Goal: Information Seeking & Learning: Learn about a topic

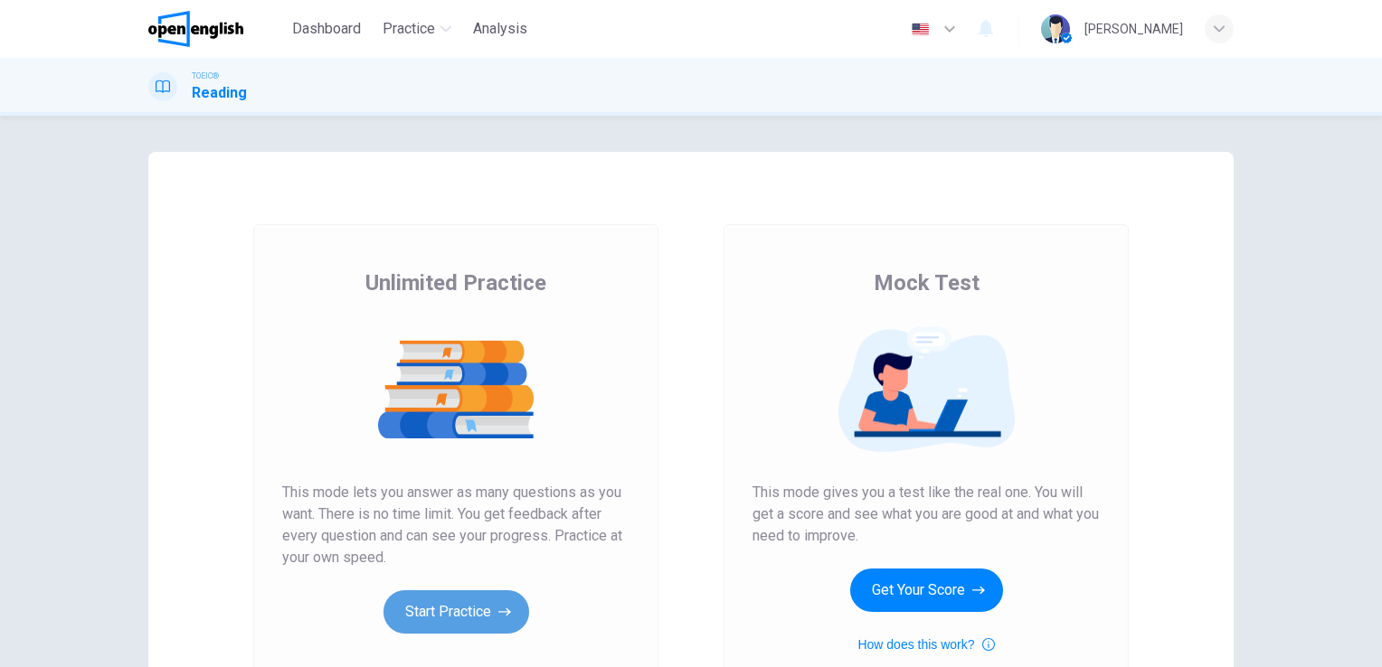
click at [434, 613] on button "Start Practice" at bounding box center [456, 611] width 146 height 43
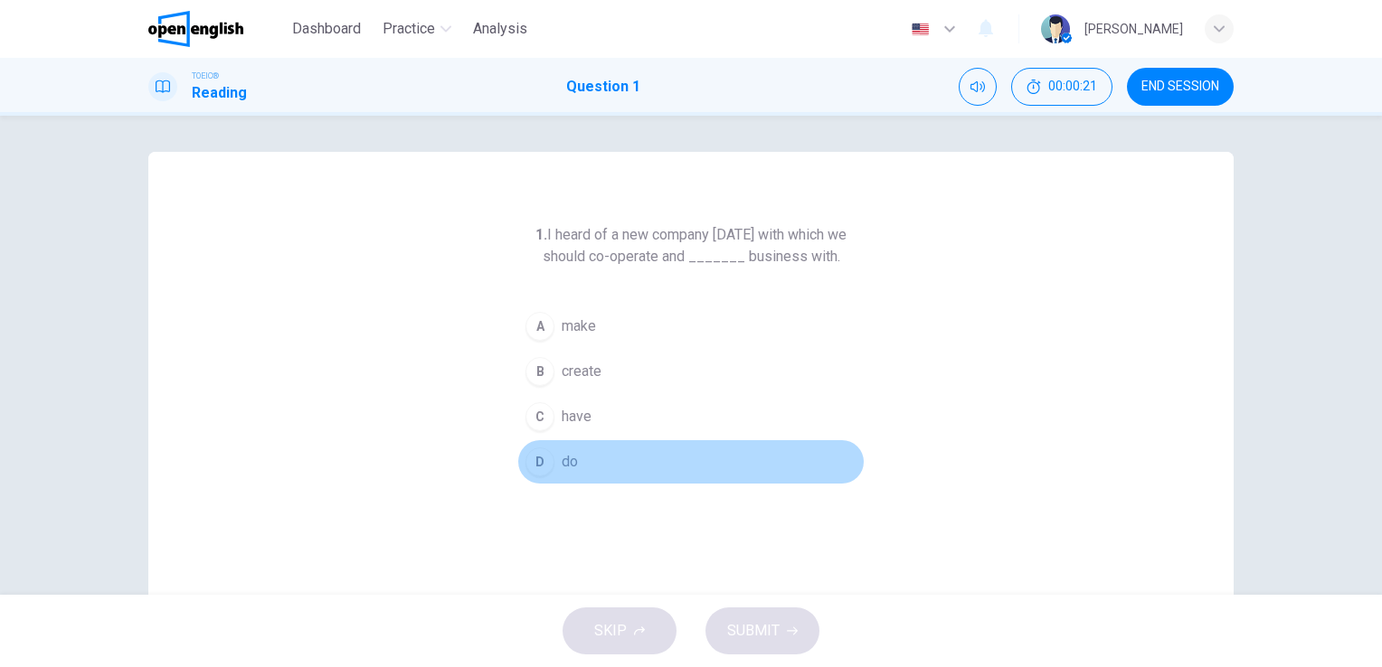
click at [535, 458] on div "D" at bounding box center [539, 462] width 29 height 29
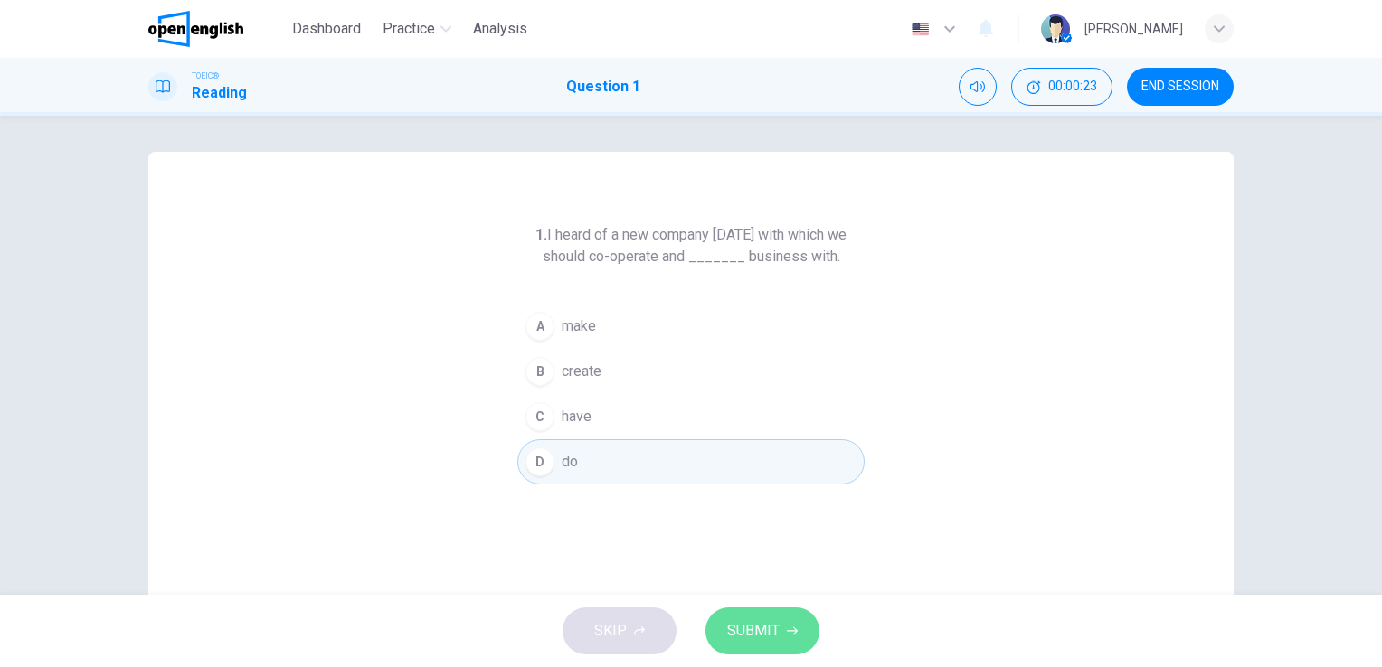
click at [755, 630] on span "SUBMIT" at bounding box center [753, 630] width 52 height 25
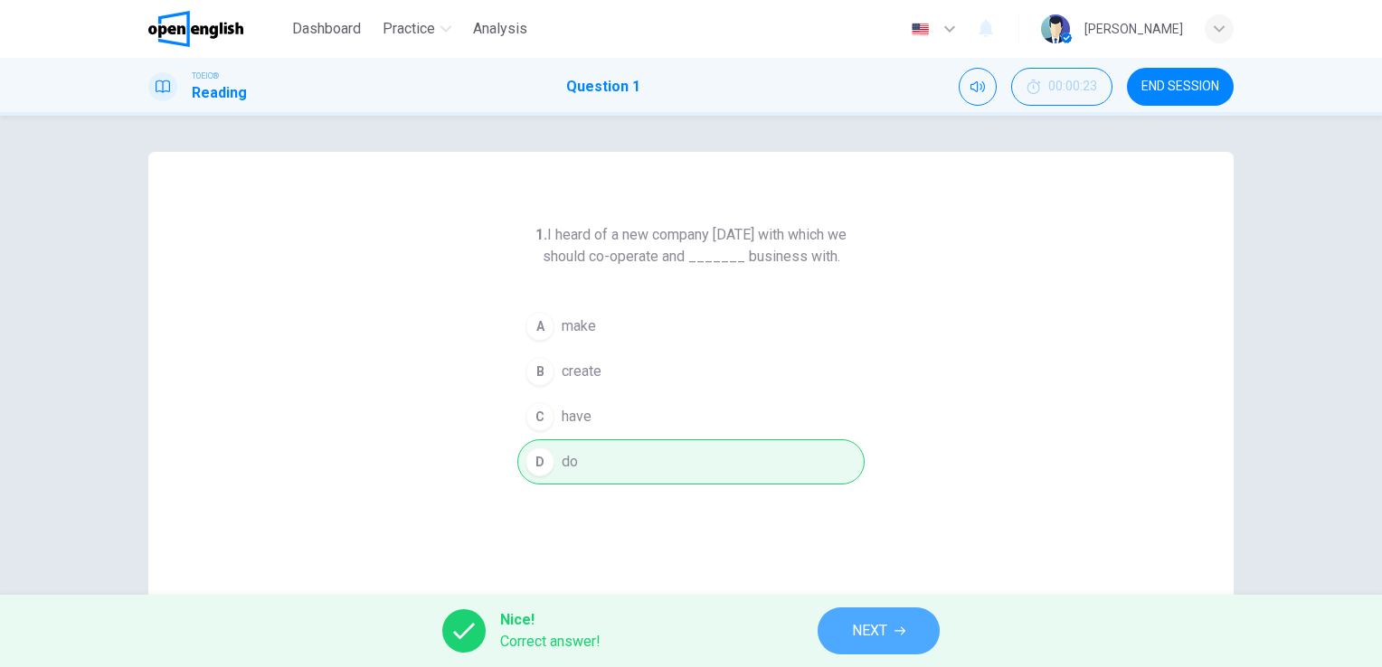
click at [872, 630] on span "NEXT" at bounding box center [869, 630] width 35 height 25
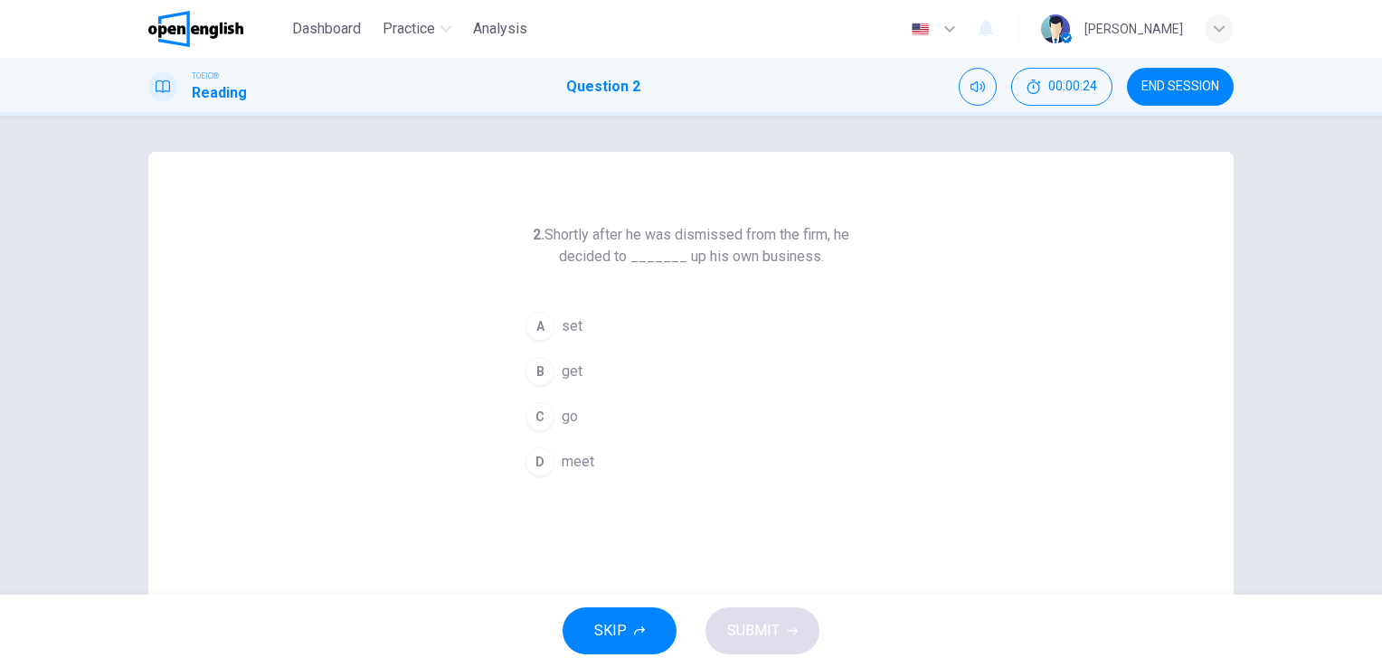
click at [872, 630] on div "SKIP SUBMIT" at bounding box center [691, 631] width 1382 height 72
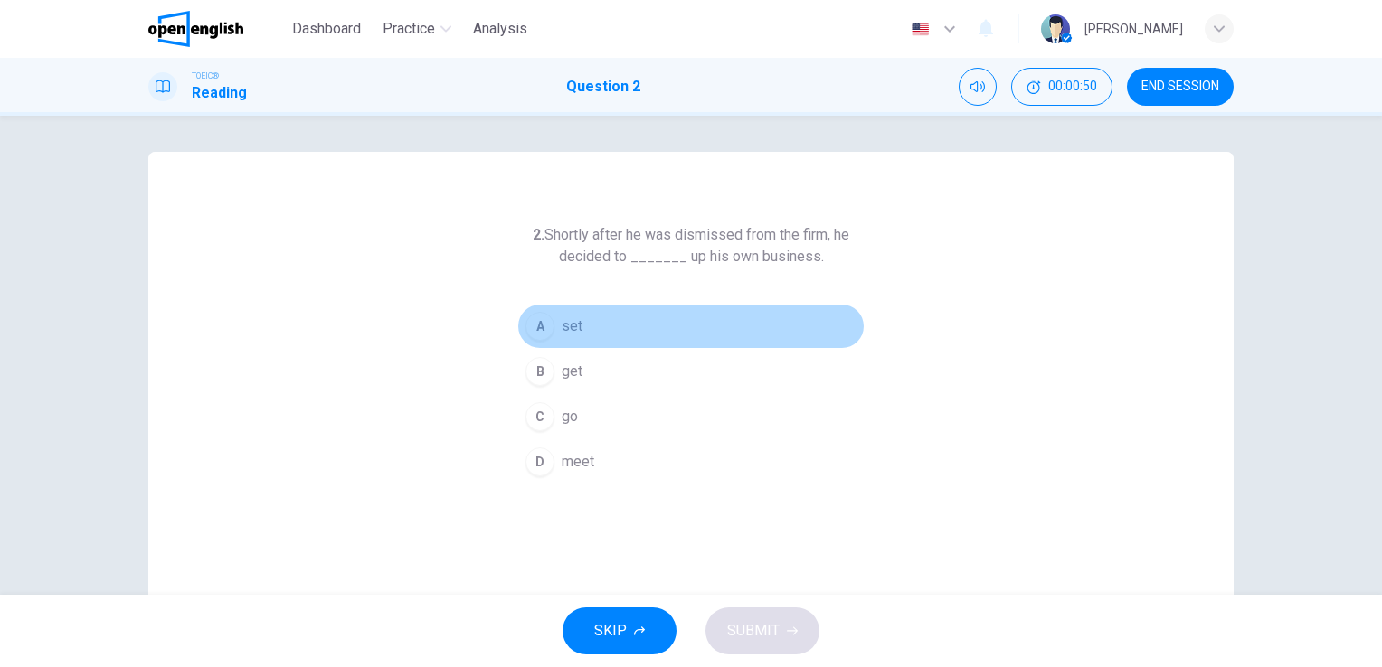
click at [525, 330] on div "A" at bounding box center [539, 326] width 29 height 29
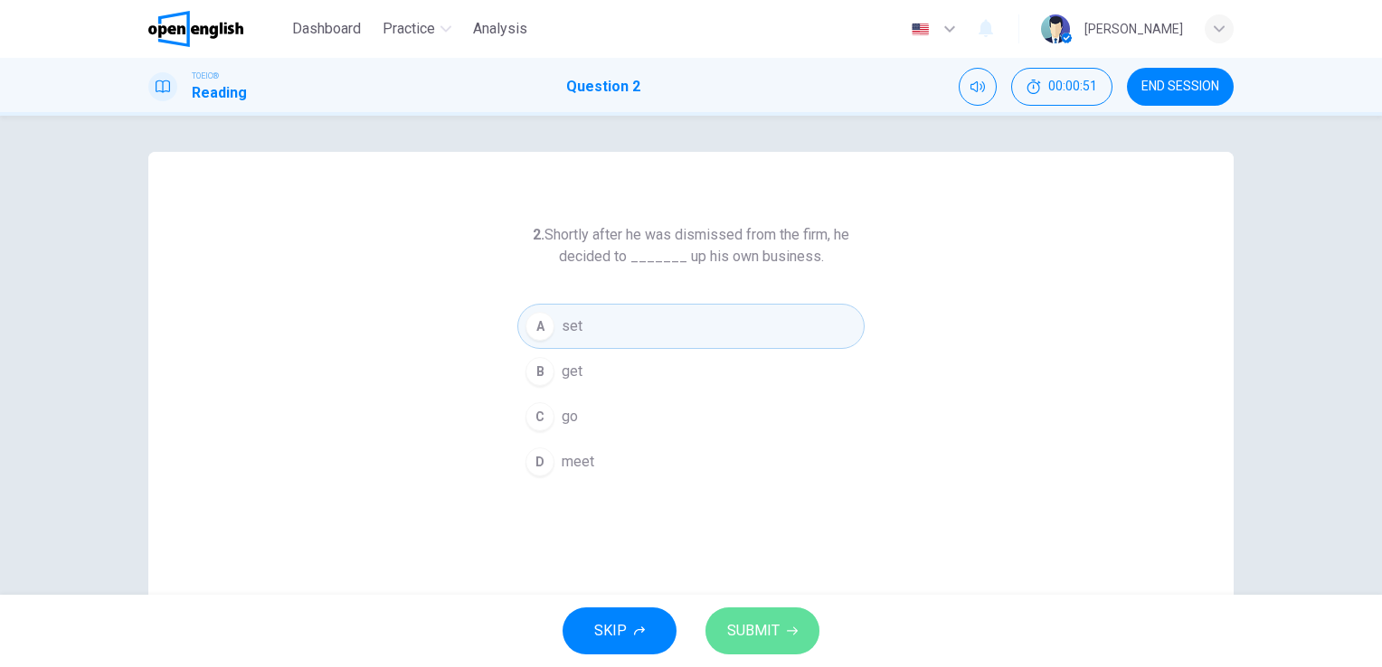
click at [770, 627] on span "SUBMIT" at bounding box center [753, 630] width 52 height 25
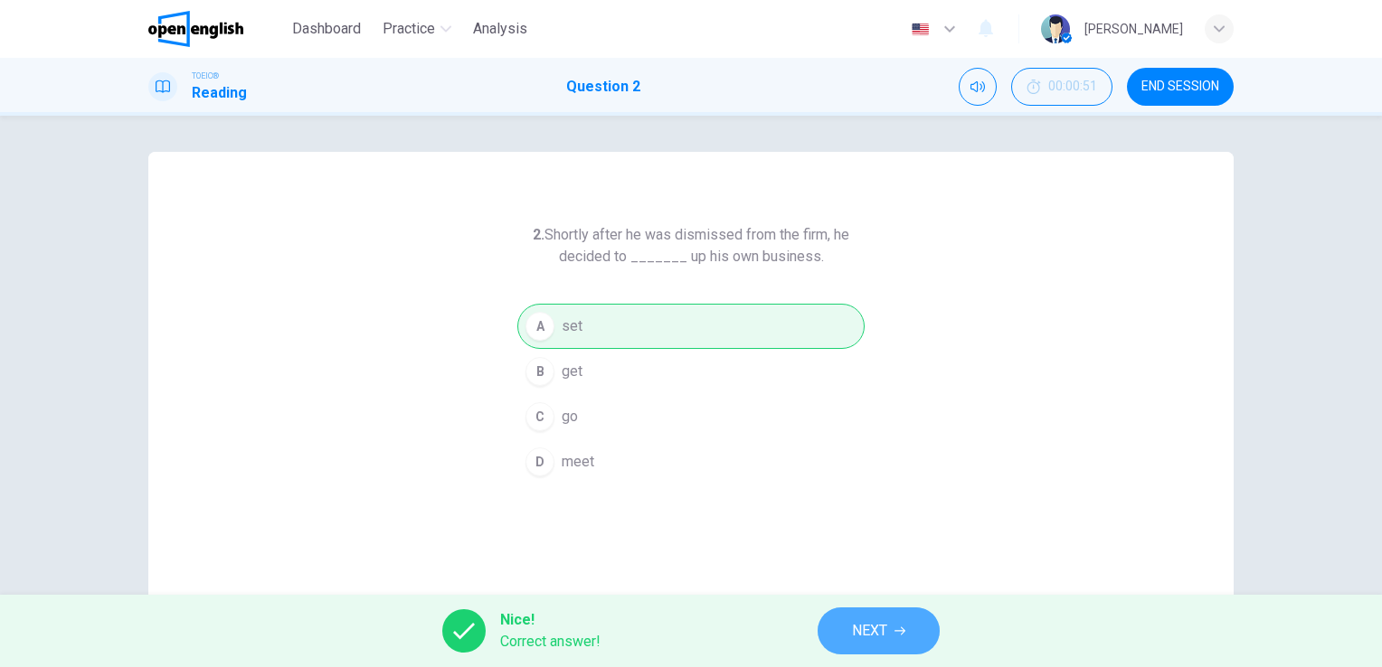
click at [888, 634] on button "NEXT" at bounding box center [878, 631] width 122 height 47
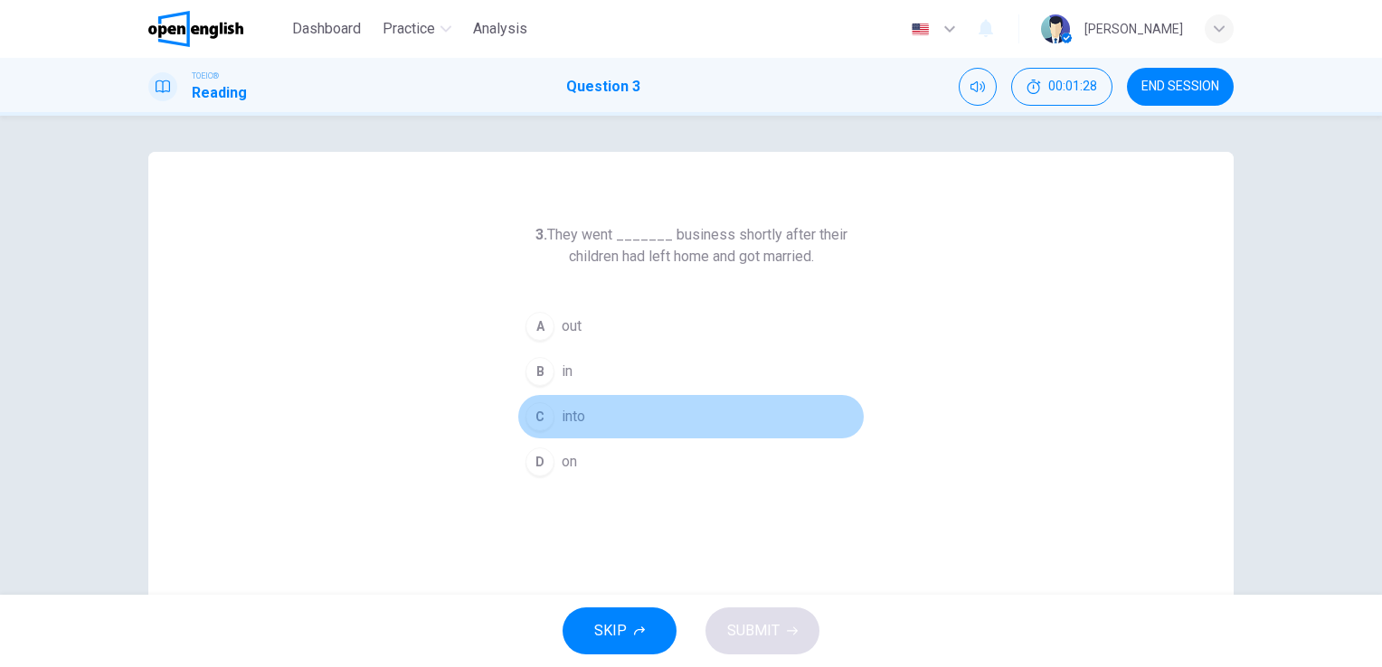
click at [565, 416] on span "into" at bounding box center [573, 417] width 24 height 22
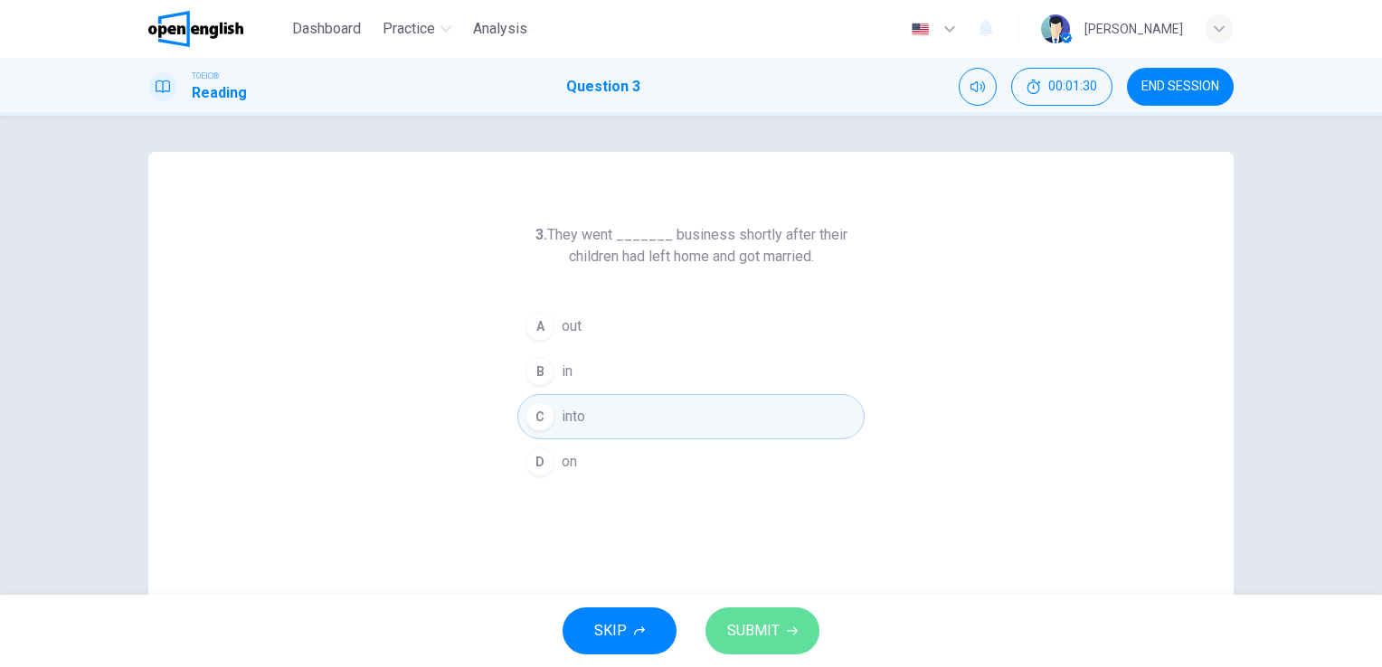
click at [749, 635] on span "SUBMIT" at bounding box center [753, 630] width 52 height 25
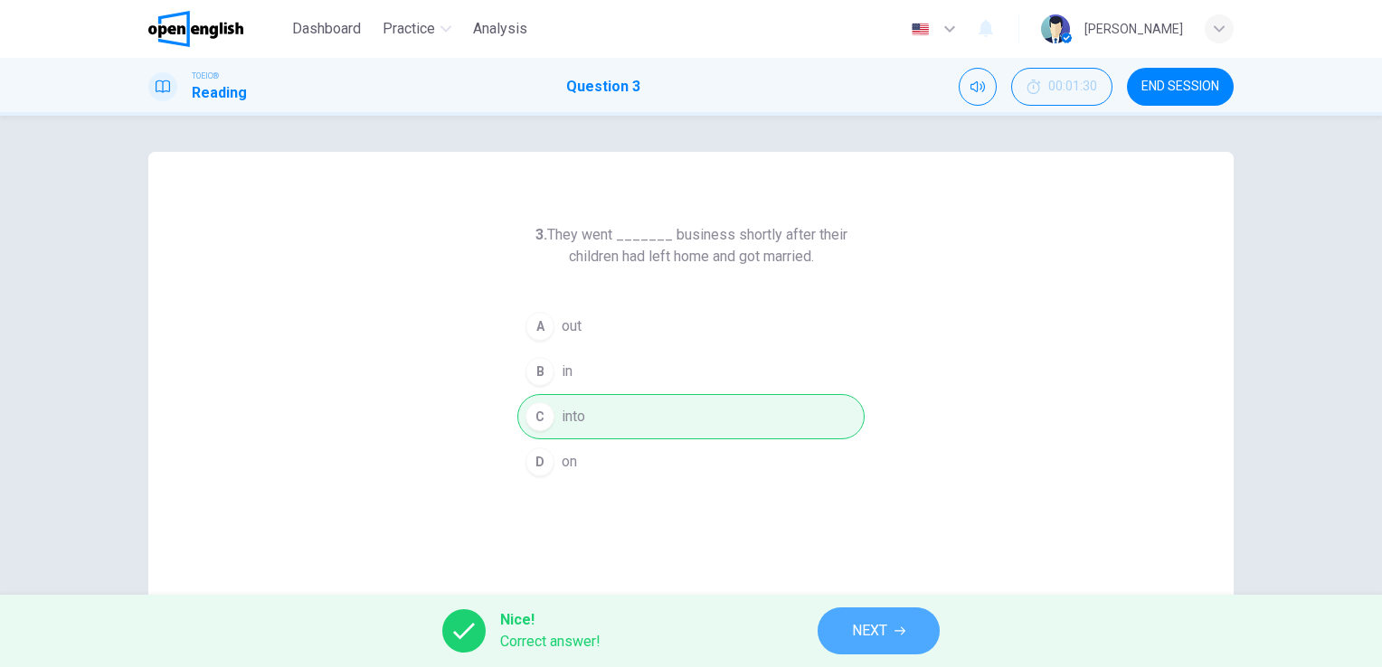
click at [881, 633] on span "NEXT" at bounding box center [869, 630] width 35 height 25
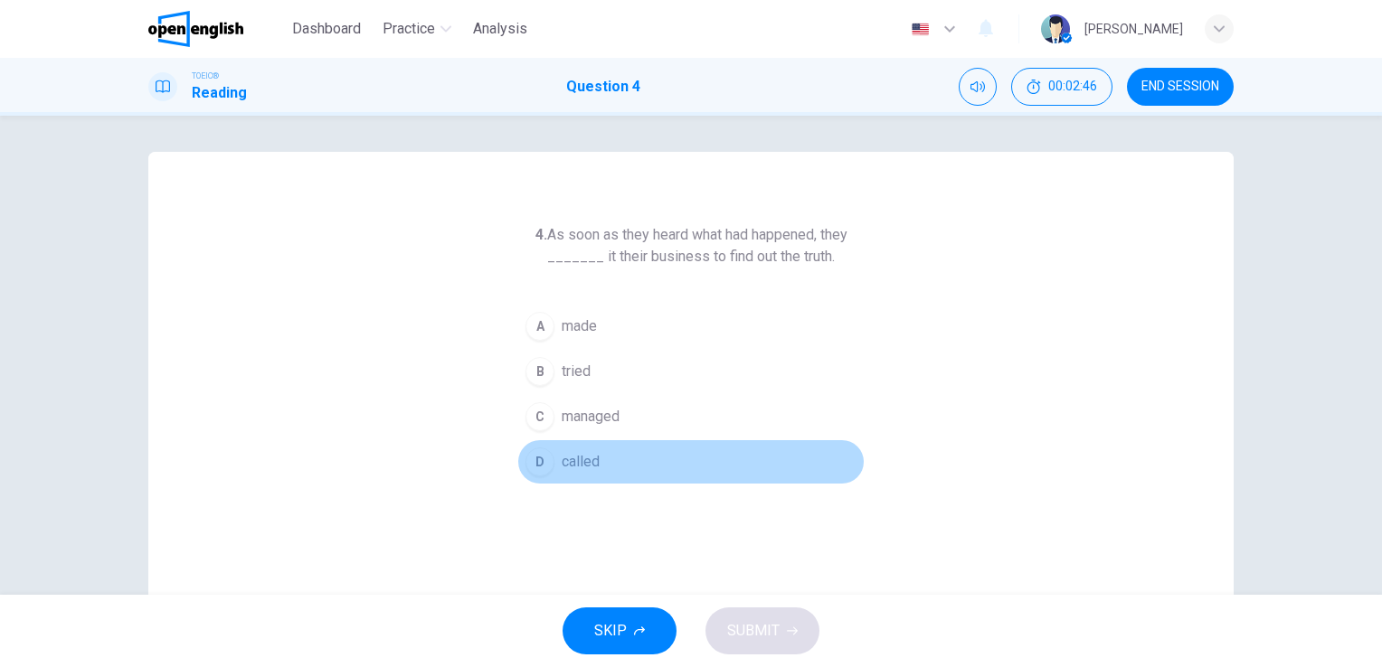
click at [528, 459] on div "D" at bounding box center [539, 462] width 29 height 29
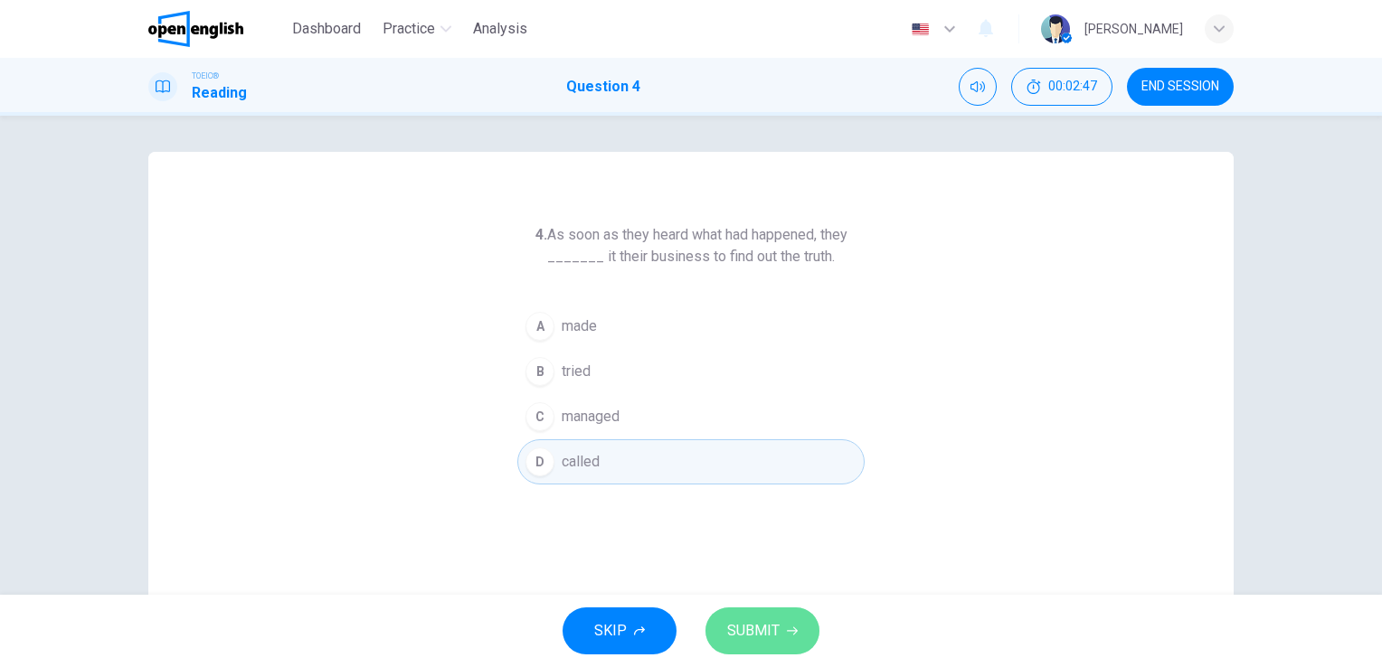
click at [749, 629] on span "SUBMIT" at bounding box center [753, 630] width 52 height 25
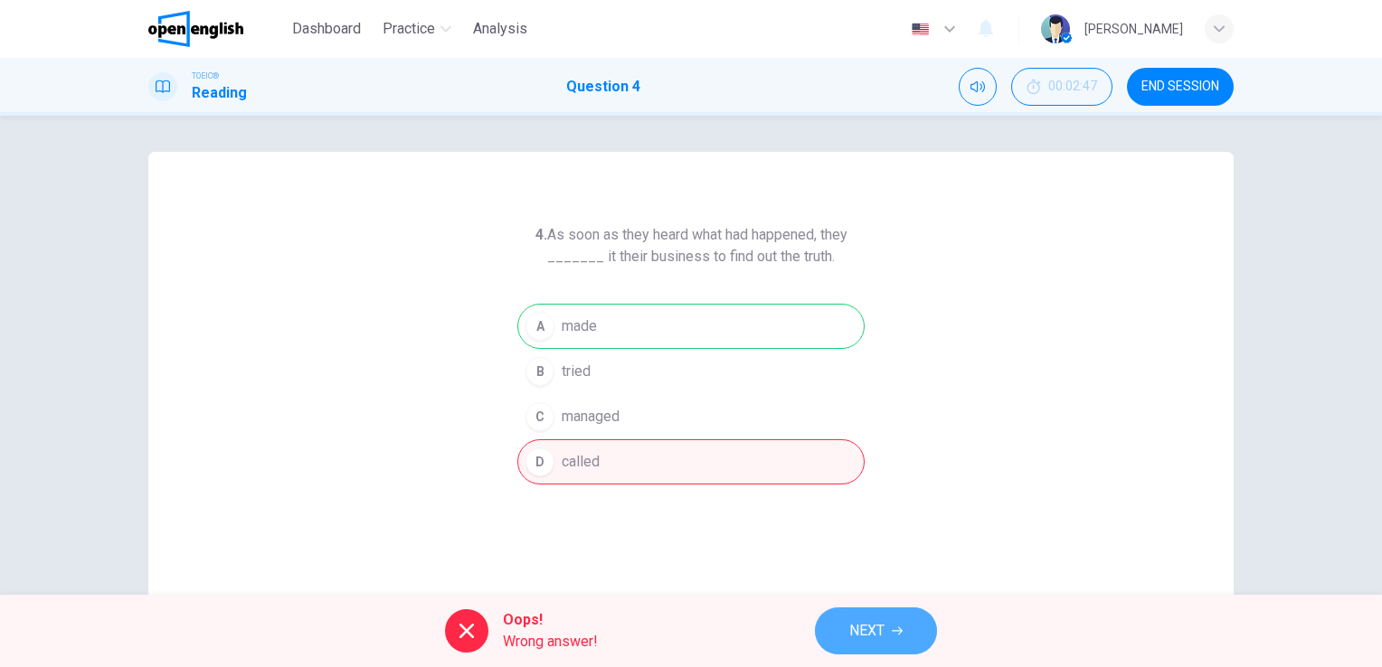
click at [870, 638] on span "NEXT" at bounding box center [866, 630] width 35 height 25
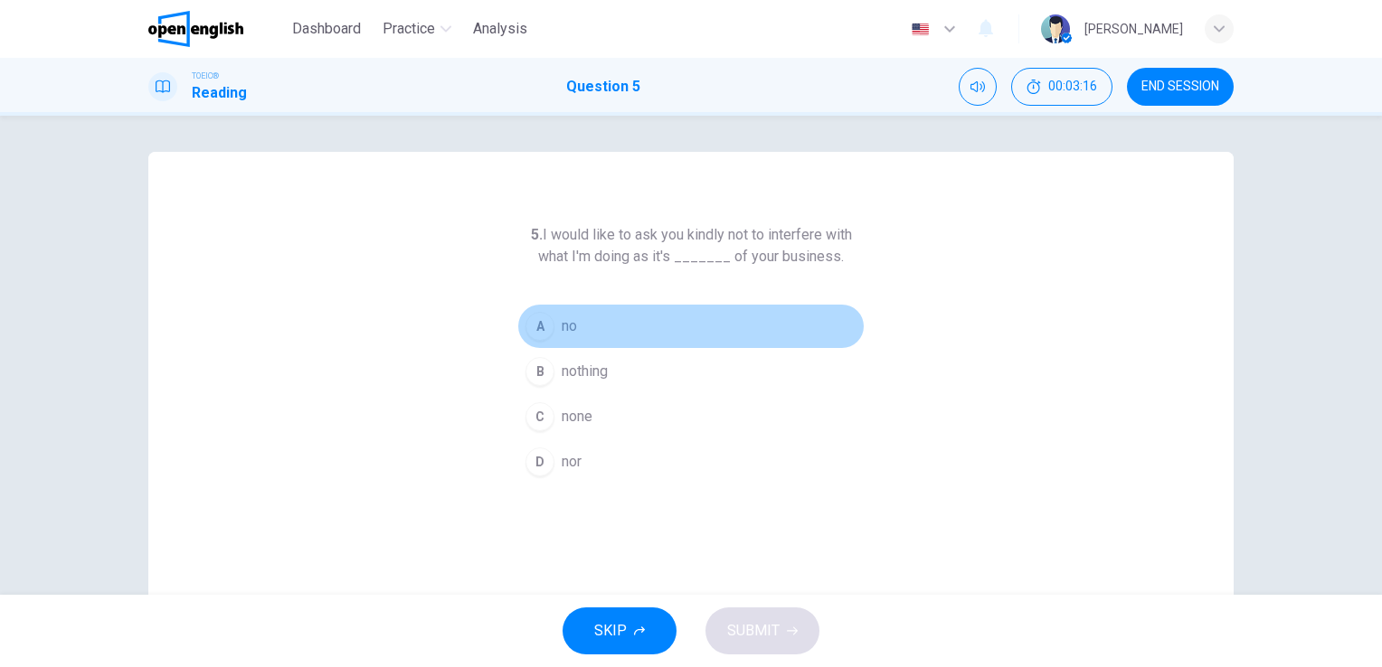
click at [533, 321] on div "A" at bounding box center [539, 326] width 29 height 29
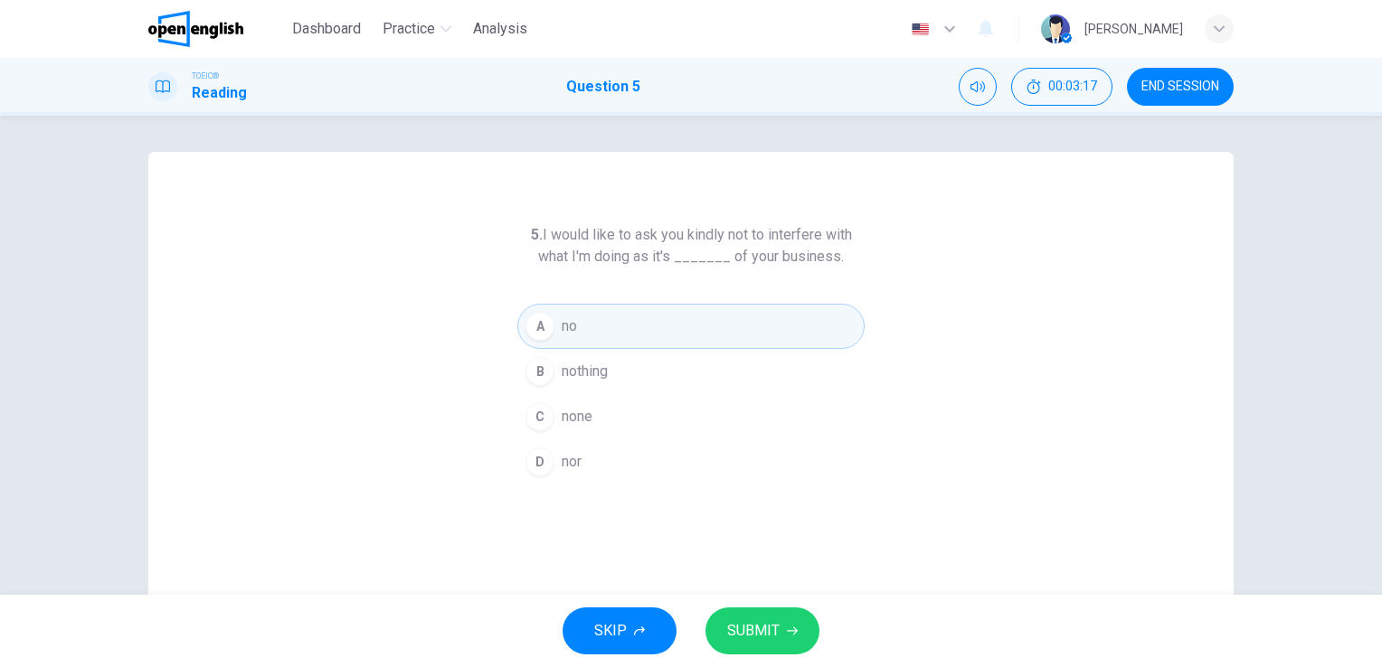
click at [738, 634] on span "SUBMIT" at bounding box center [753, 630] width 52 height 25
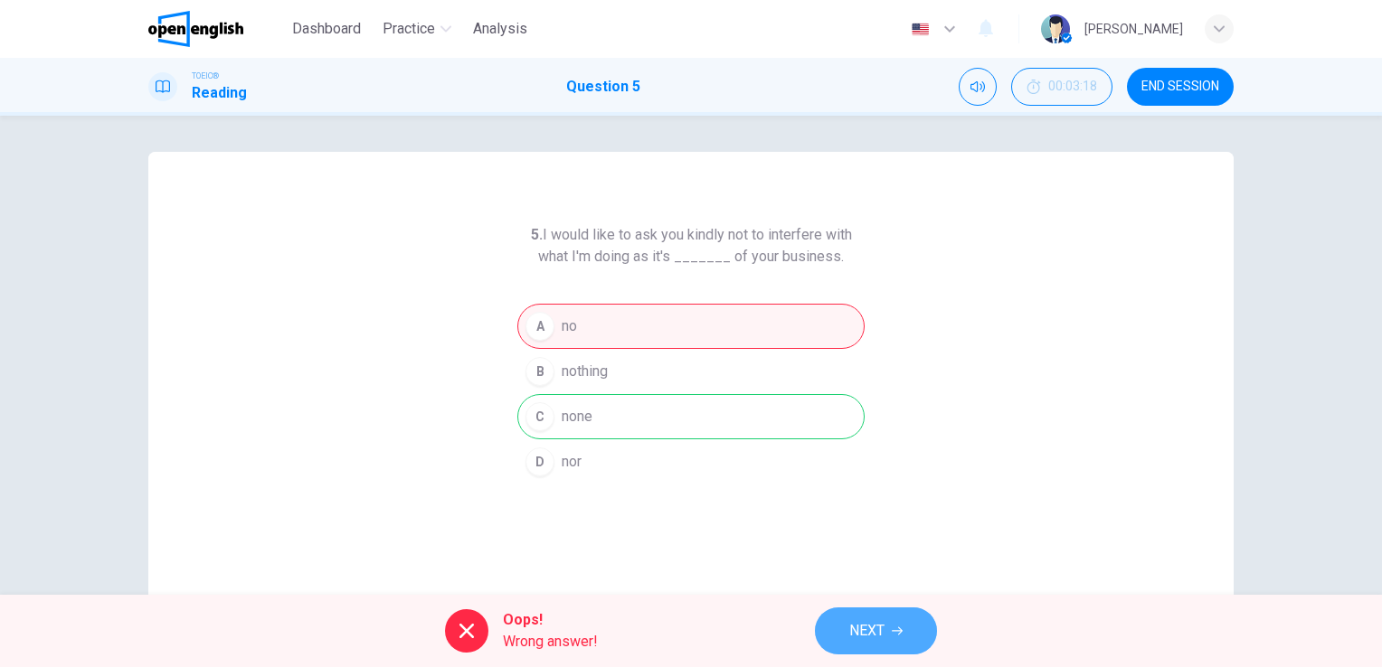
click at [882, 643] on span "NEXT" at bounding box center [866, 630] width 35 height 25
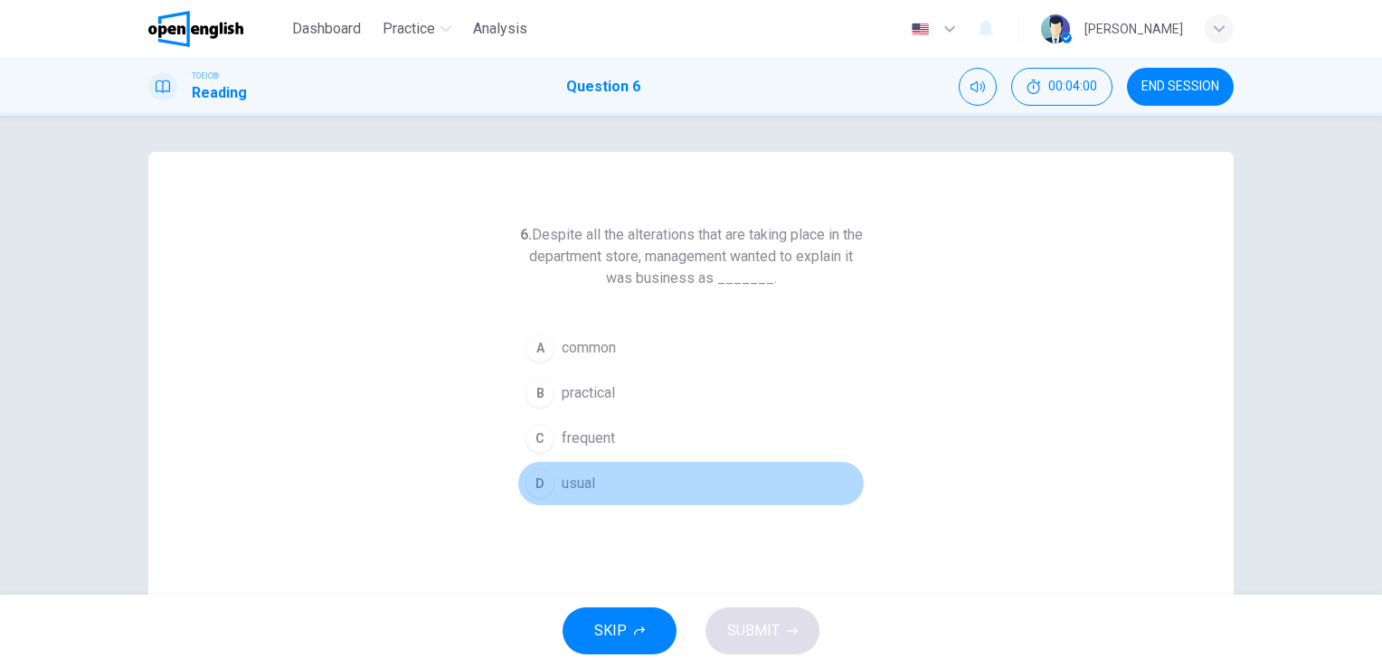
click at [561, 487] on span "usual" at bounding box center [577, 484] width 33 height 22
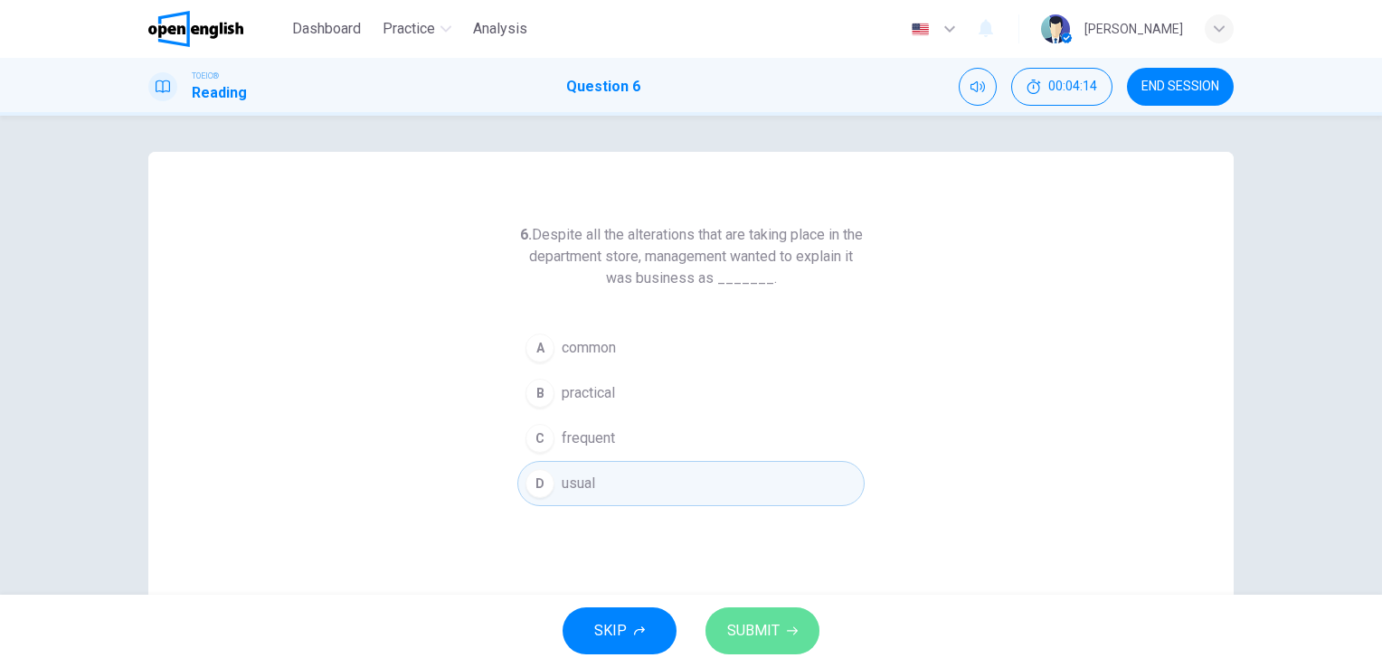
click at [767, 636] on span "SUBMIT" at bounding box center [753, 630] width 52 height 25
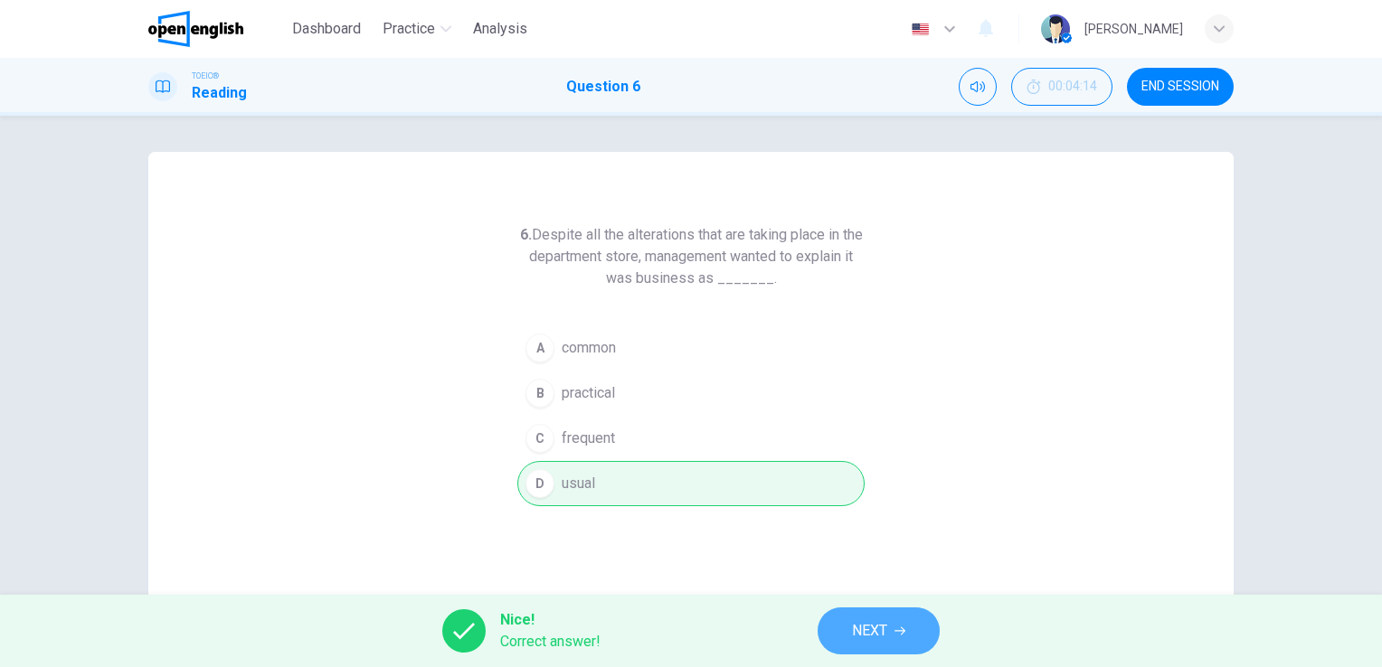
click at [858, 627] on span "NEXT" at bounding box center [869, 630] width 35 height 25
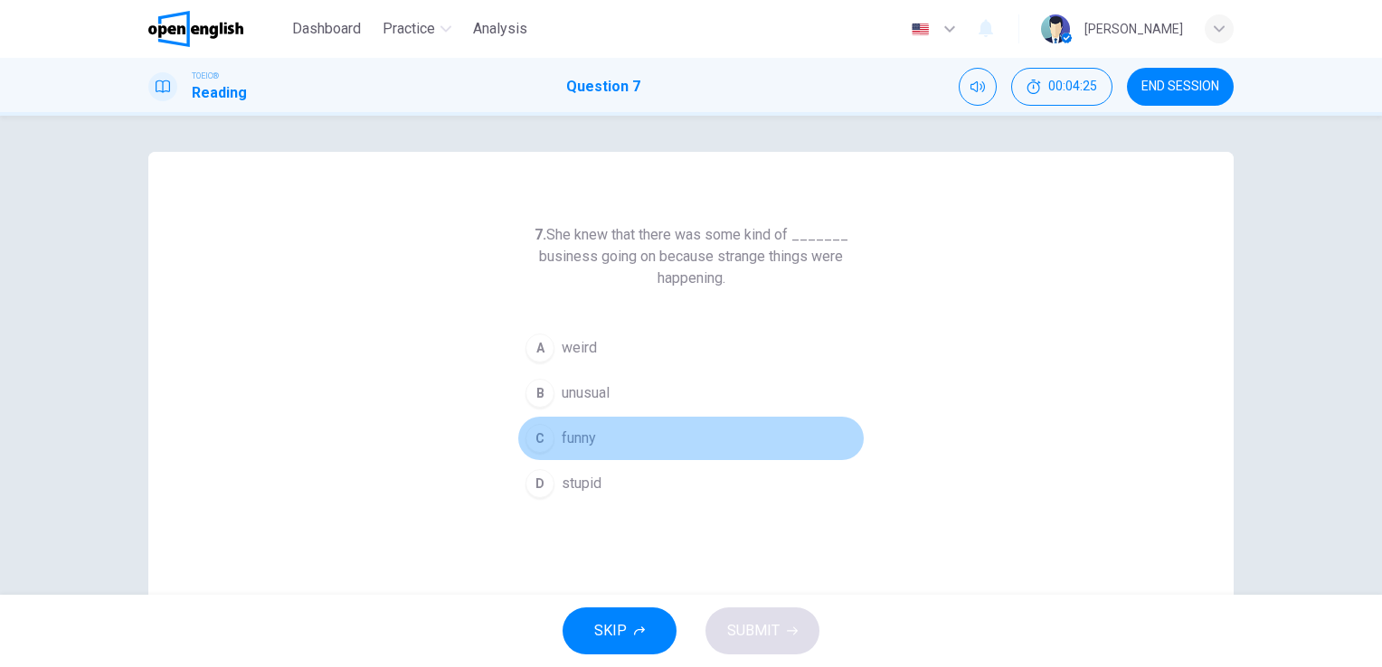
click at [538, 444] on div "C" at bounding box center [539, 438] width 29 height 29
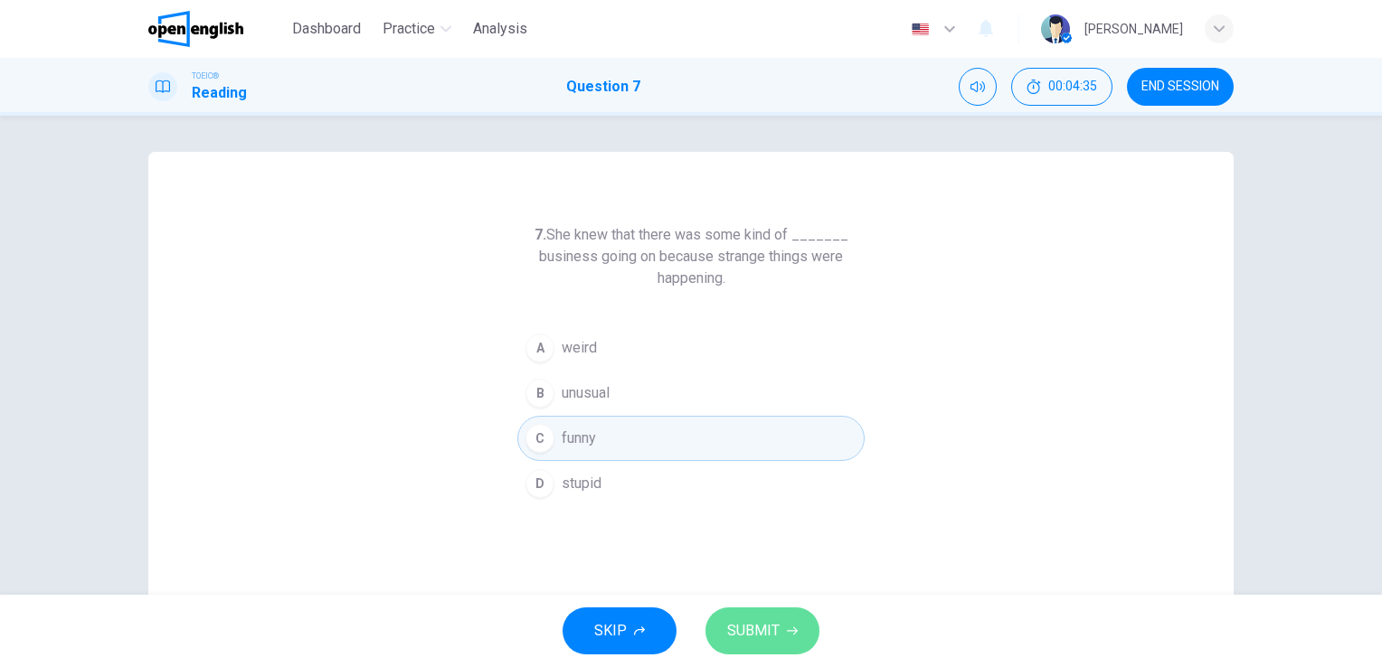
click at [773, 631] on span "SUBMIT" at bounding box center [753, 630] width 52 height 25
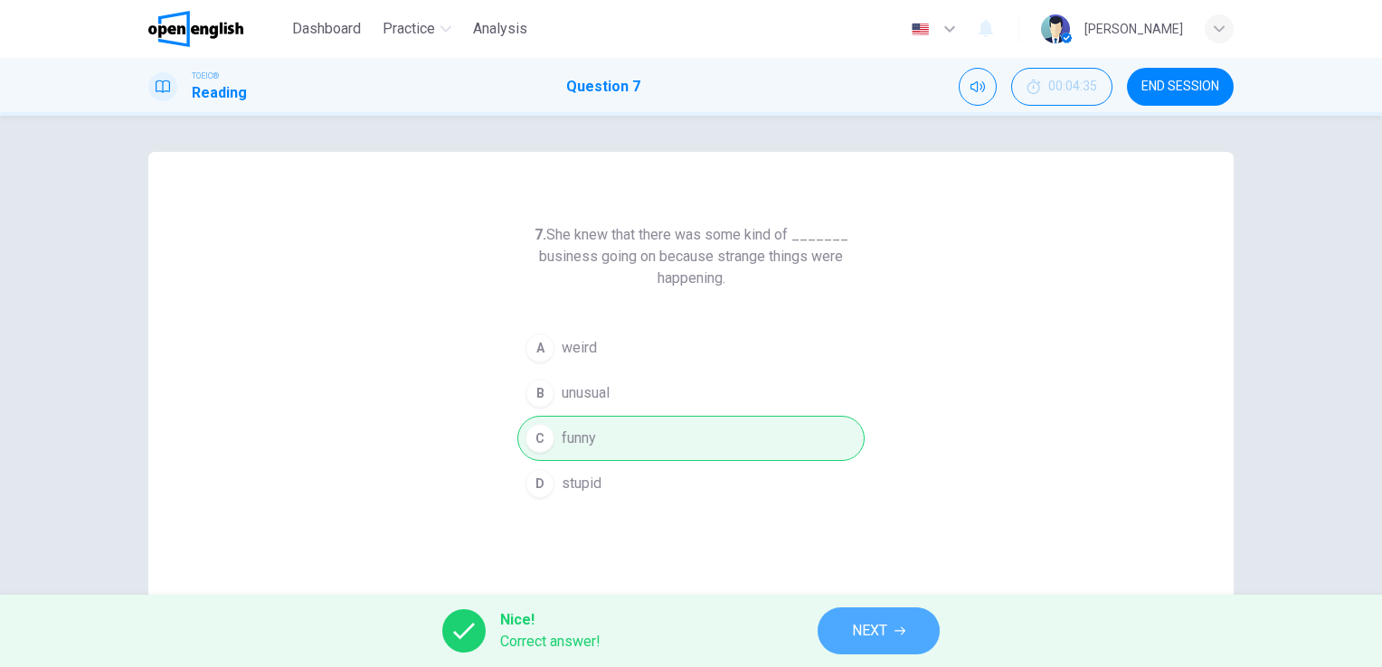
click at [879, 628] on span "NEXT" at bounding box center [869, 630] width 35 height 25
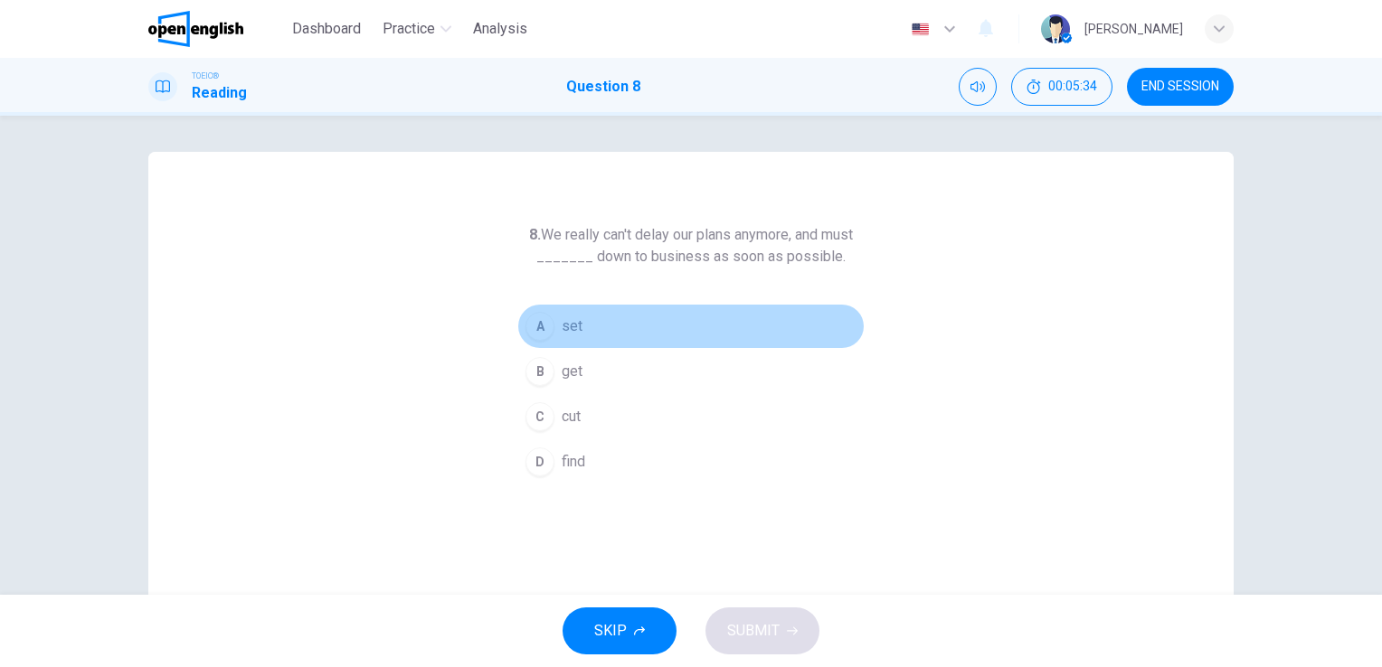
click at [532, 312] on div "A" at bounding box center [539, 326] width 29 height 29
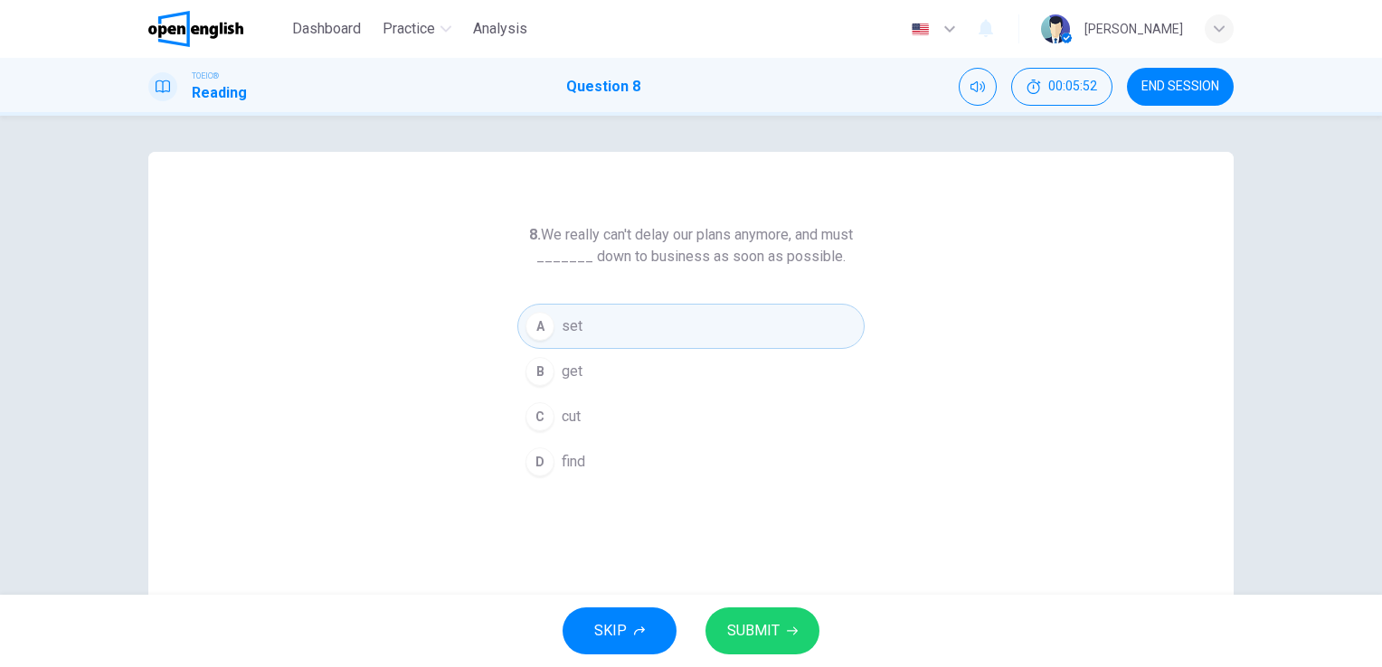
click at [561, 374] on span "get" at bounding box center [571, 372] width 21 height 22
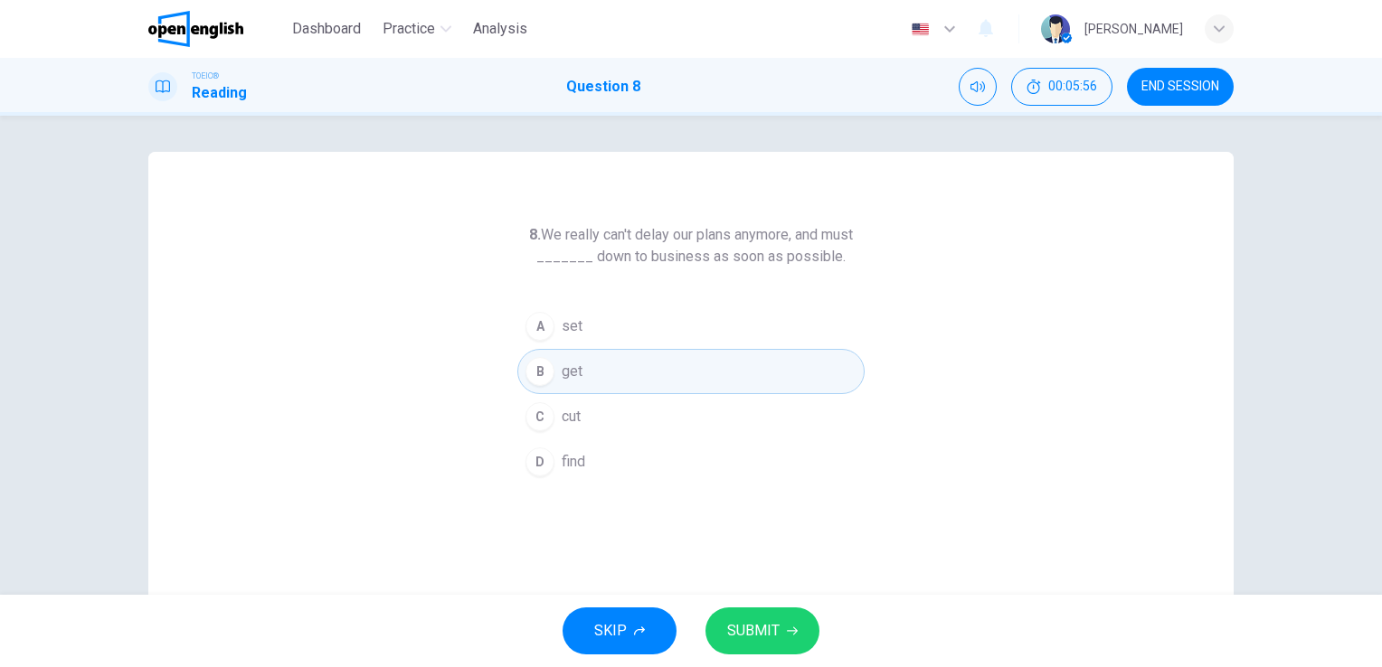
click at [773, 643] on span "SUBMIT" at bounding box center [753, 630] width 52 height 25
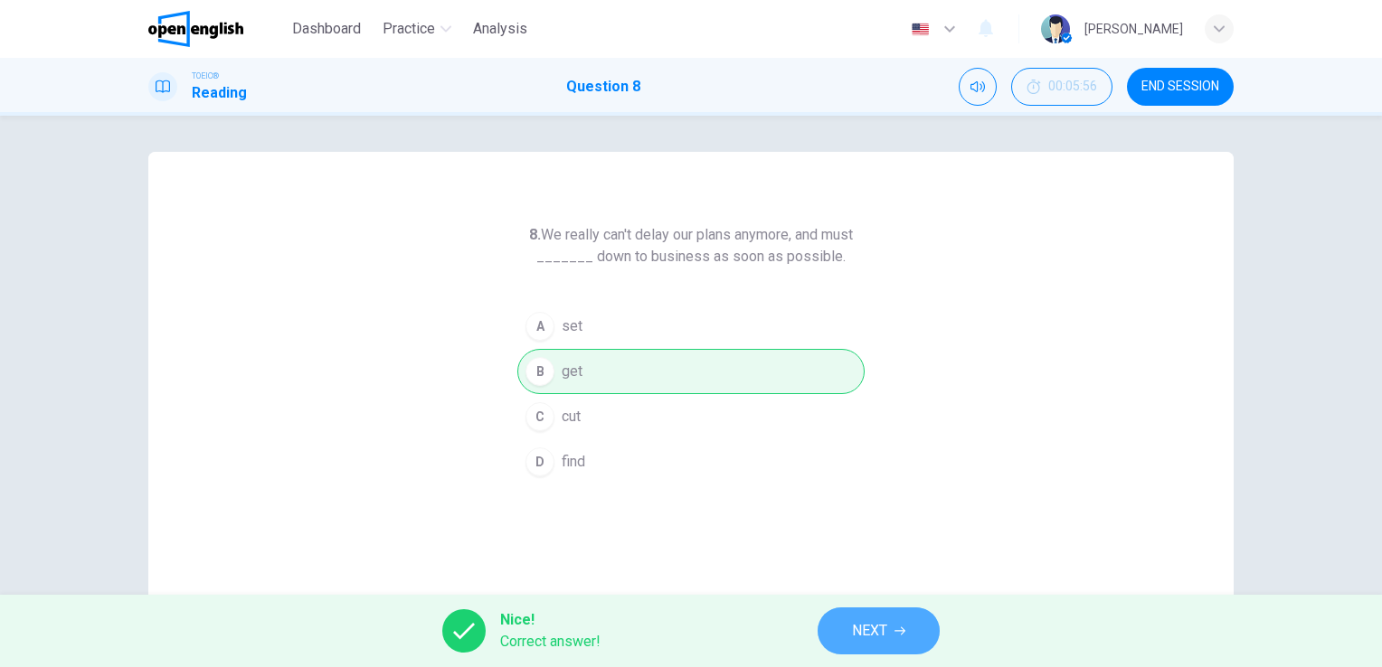
click at [886, 619] on span "NEXT" at bounding box center [869, 630] width 35 height 25
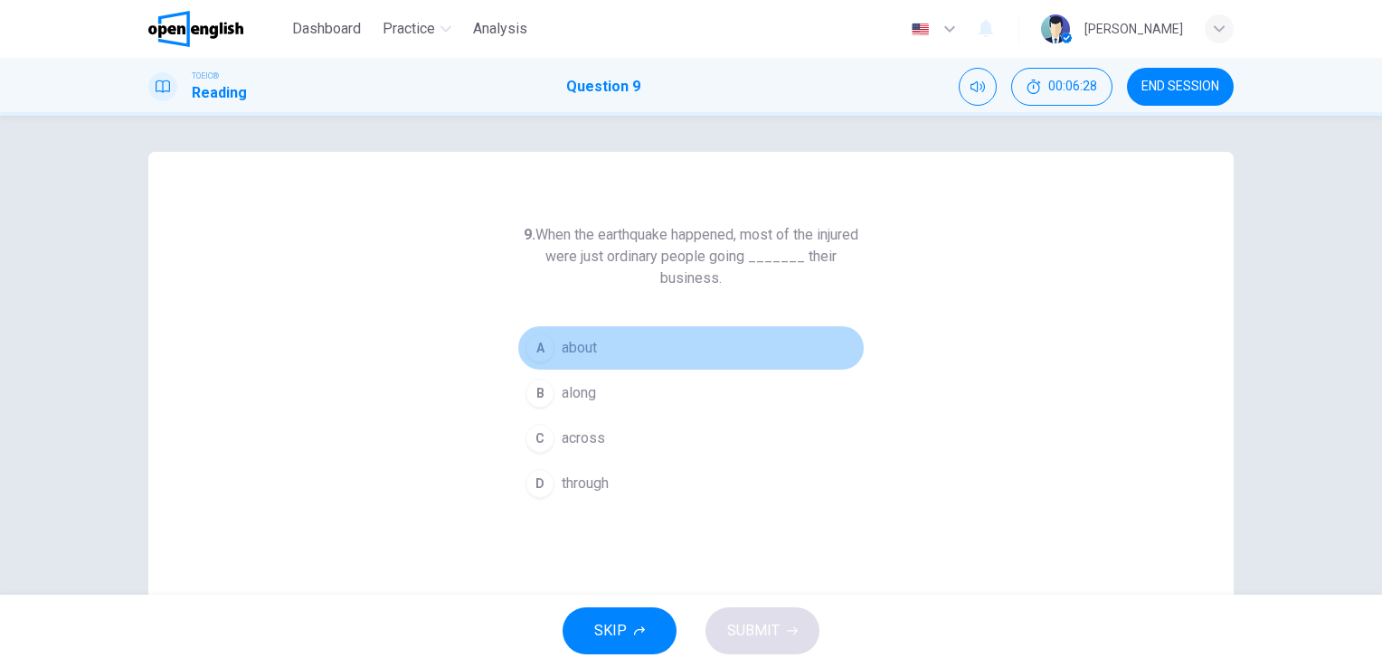
click at [538, 351] on div "A" at bounding box center [539, 348] width 29 height 29
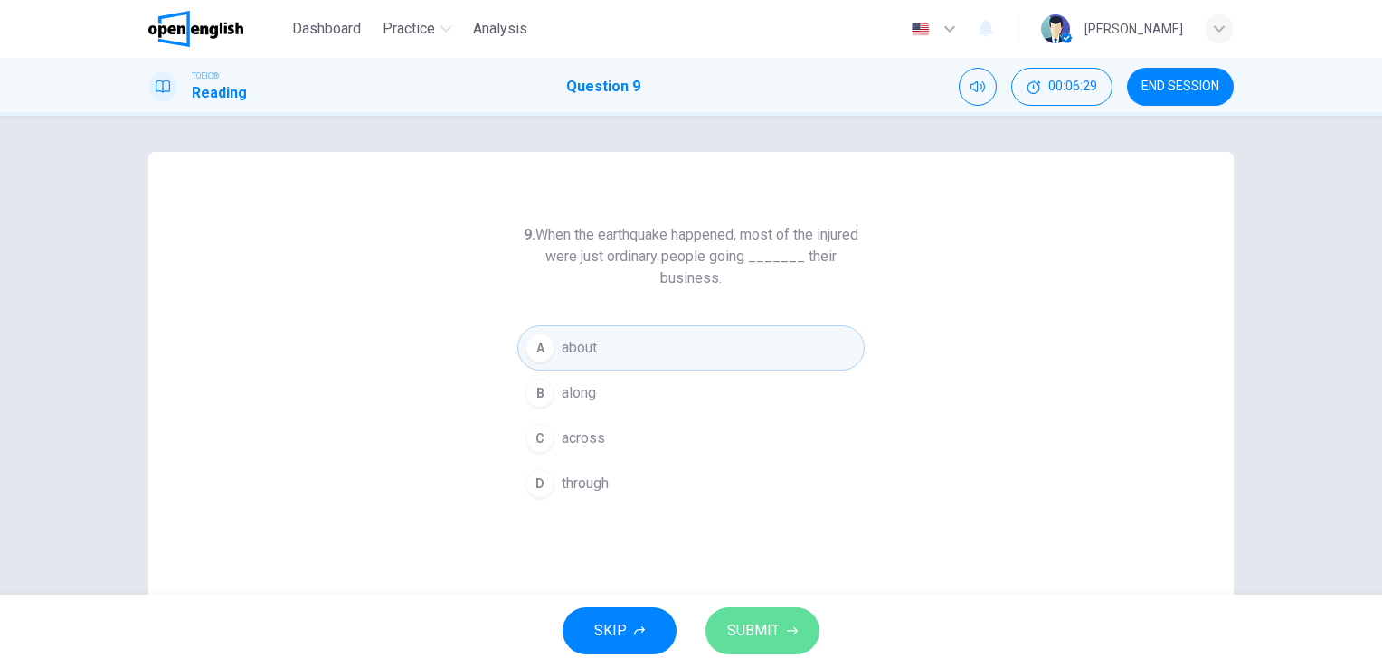
click at [752, 624] on span "SUBMIT" at bounding box center [753, 630] width 52 height 25
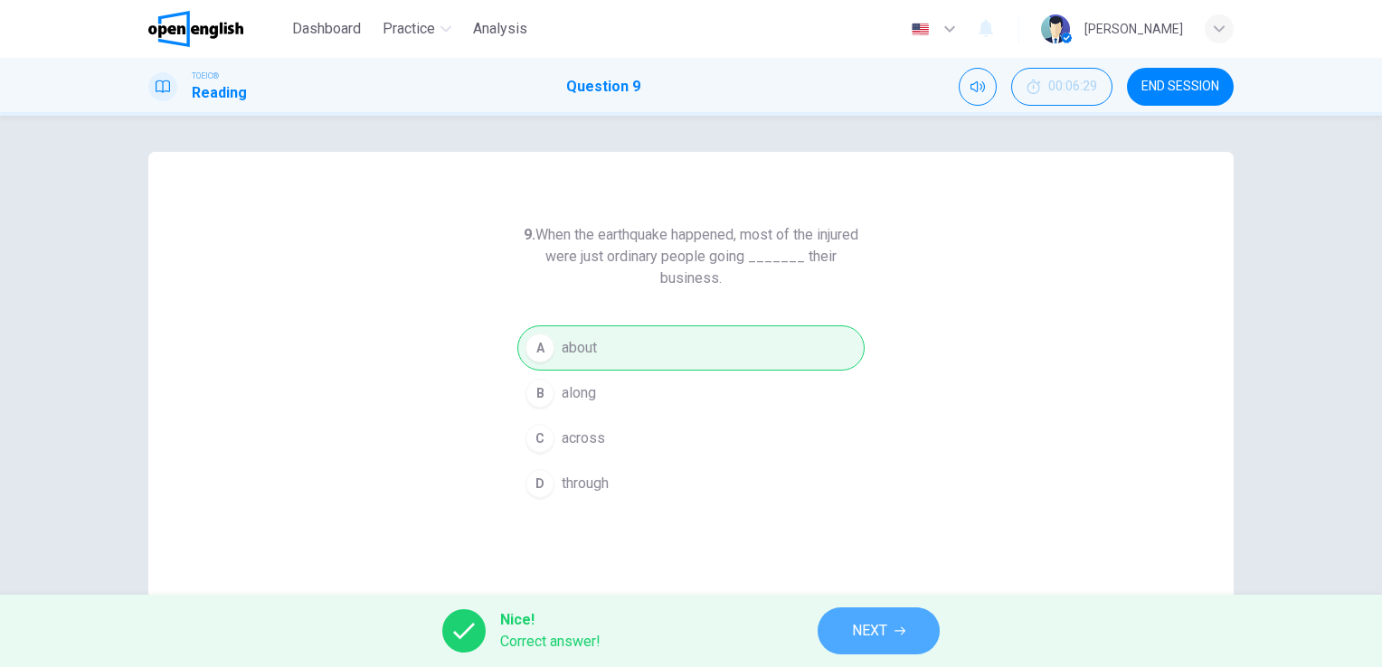
click at [868, 634] on span "NEXT" at bounding box center [869, 630] width 35 height 25
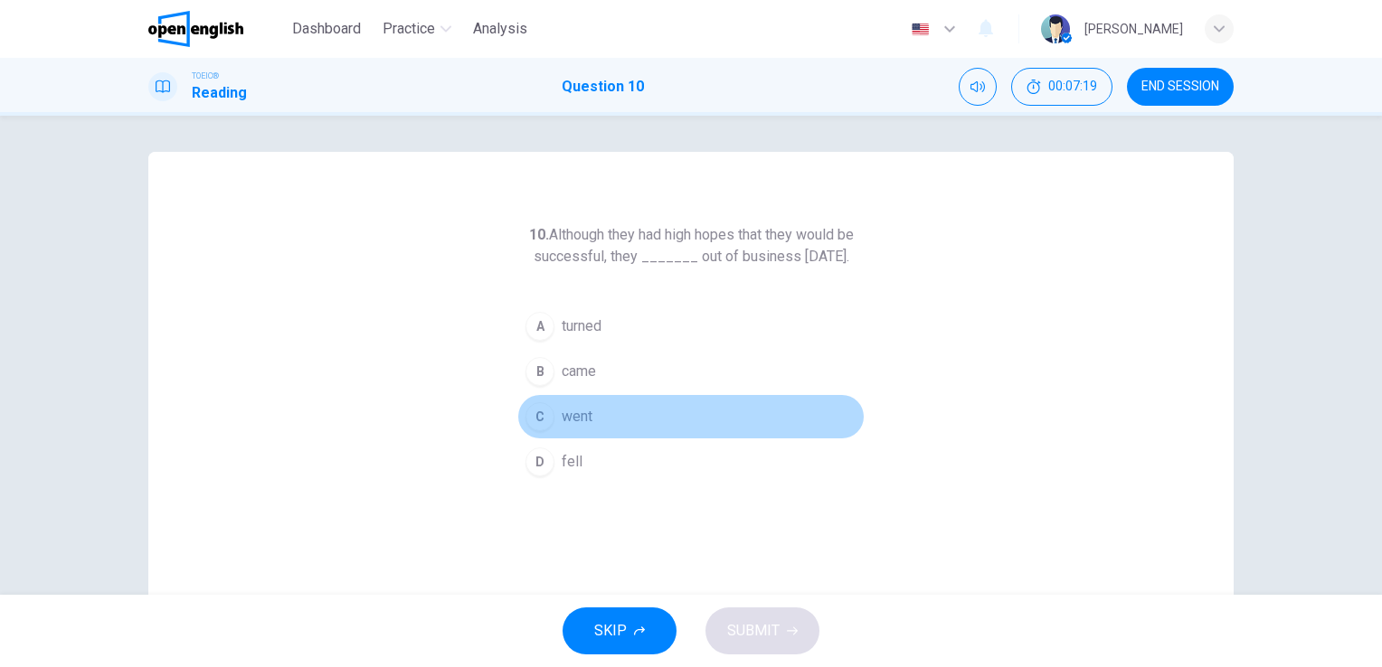
click at [553, 439] on button "C went" at bounding box center [690, 416] width 347 height 45
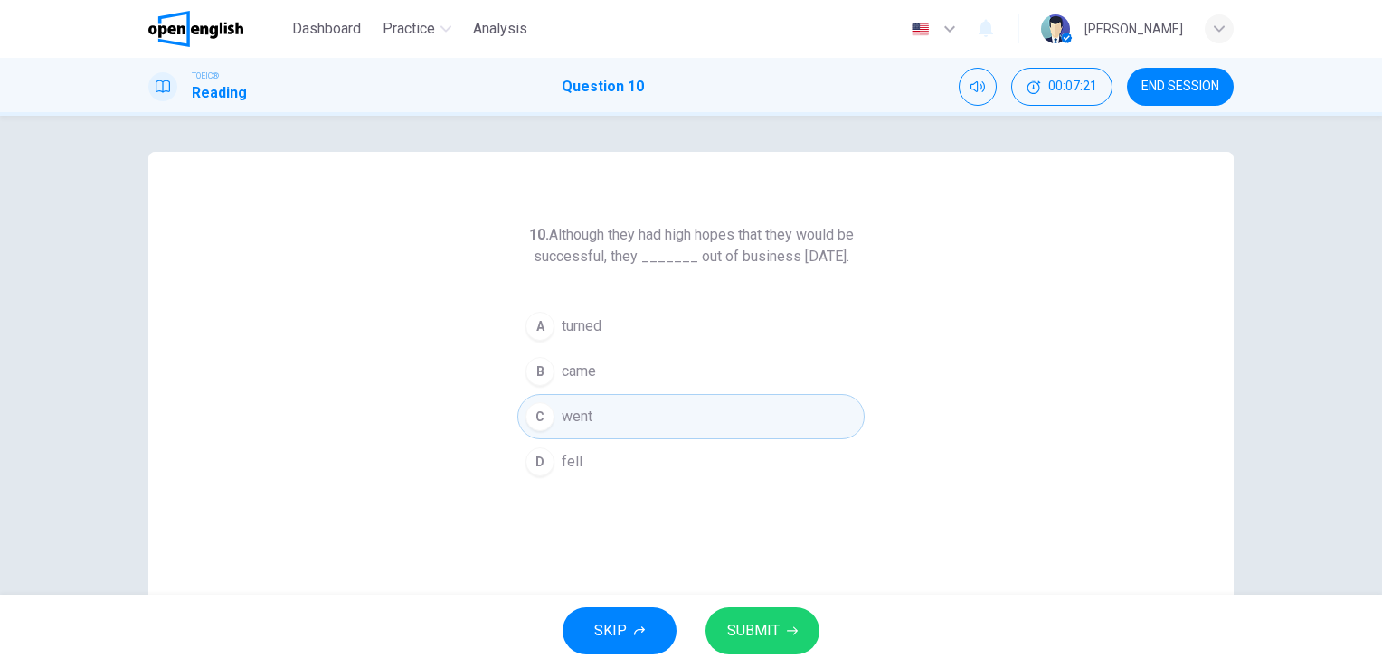
click at [769, 632] on span "SUBMIT" at bounding box center [753, 630] width 52 height 25
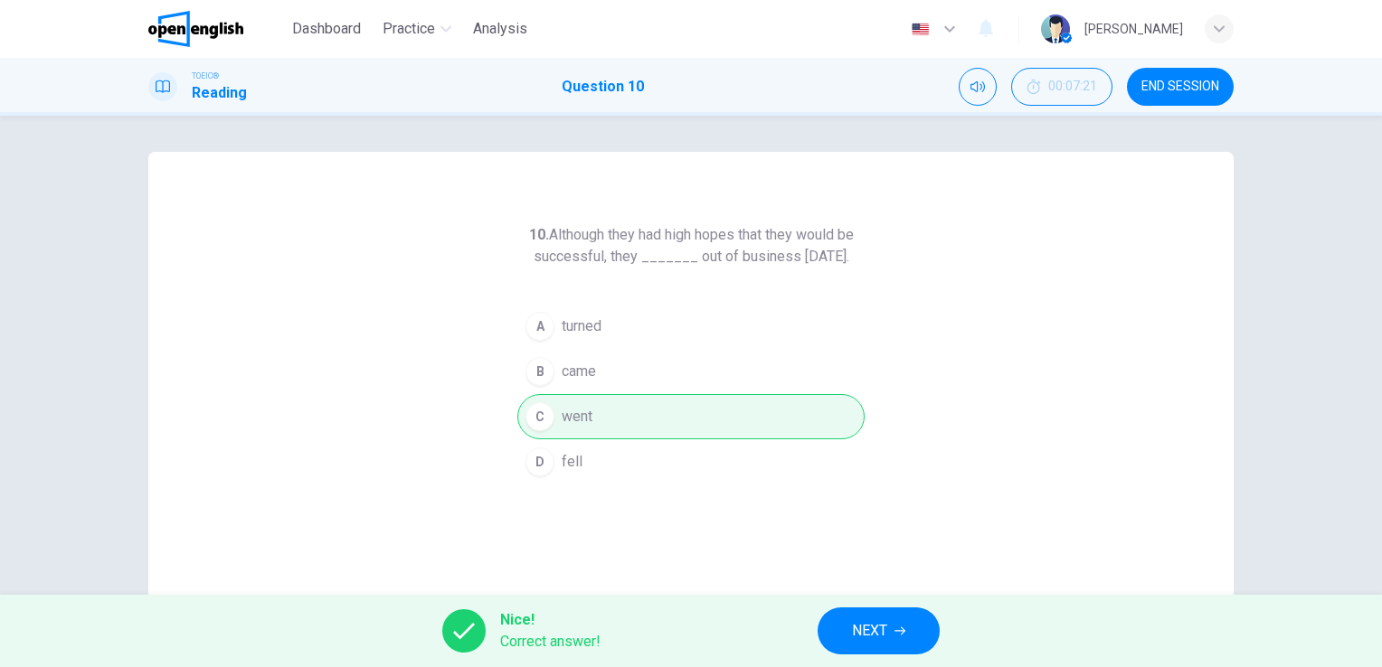
click at [879, 630] on span "NEXT" at bounding box center [869, 630] width 35 height 25
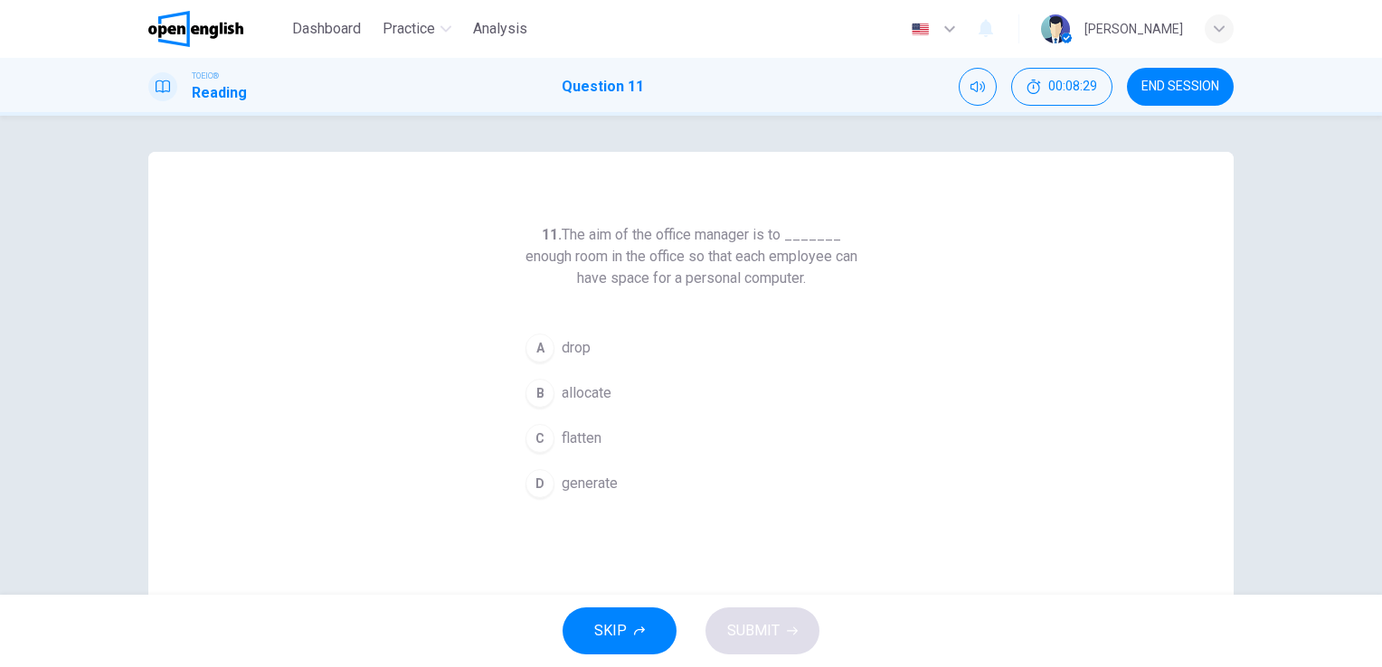
click at [776, 46] on div "Dashboard Practice Analysis English ** ​ [PERSON_NAME]" at bounding box center [690, 29] width 1085 height 58
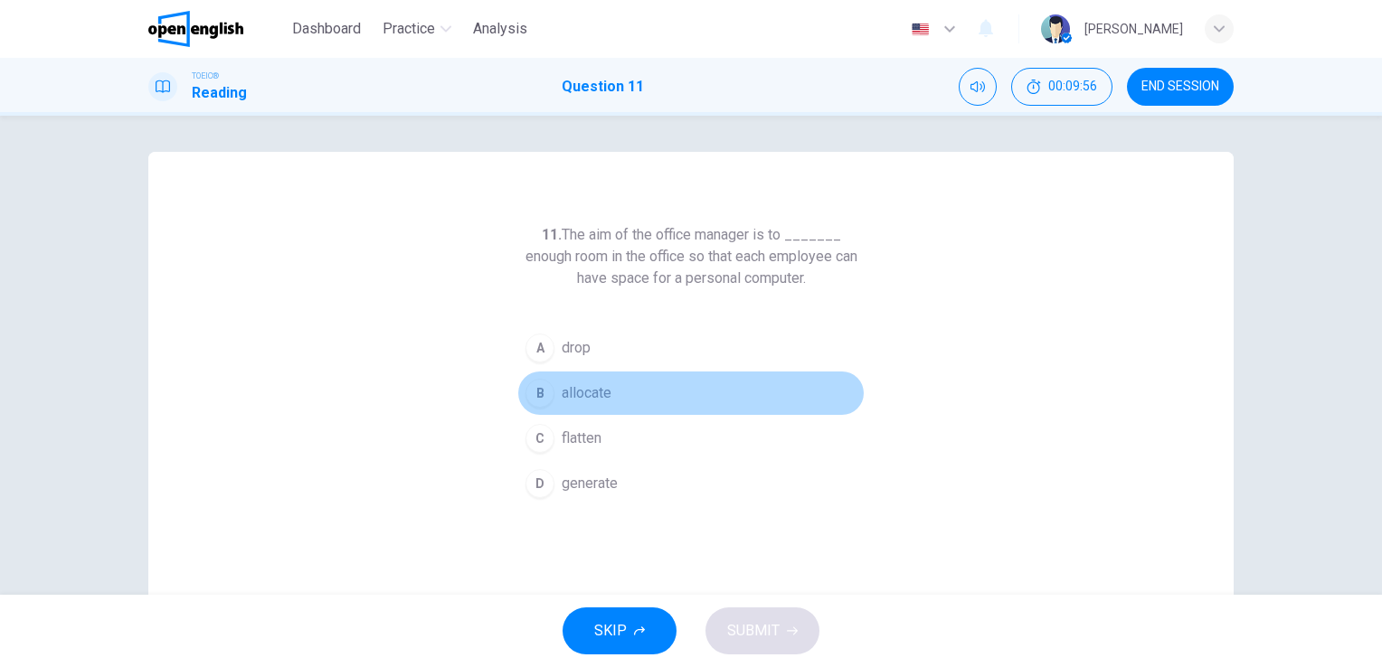
click at [542, 392] on div "B" at bounding box center [539, 393] width 29 height 29
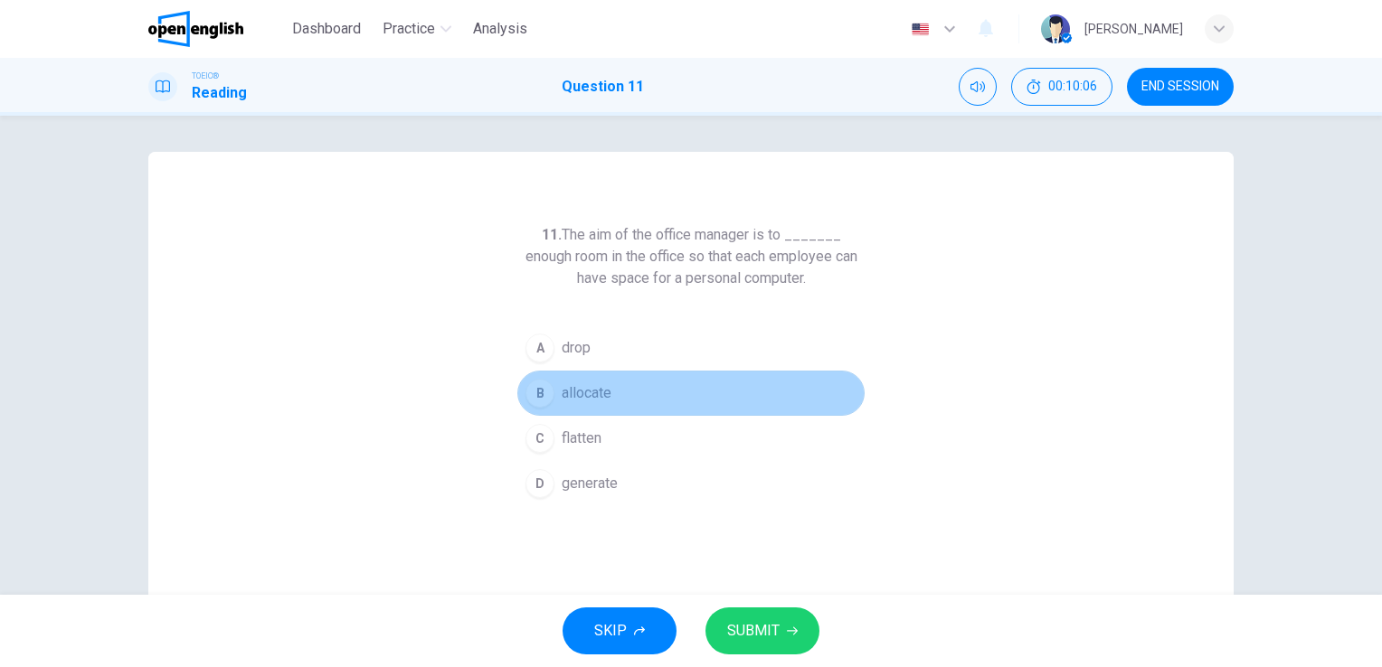
click at [542, 392] on div "B" at bounding box center [539, 393] width 29 height 29
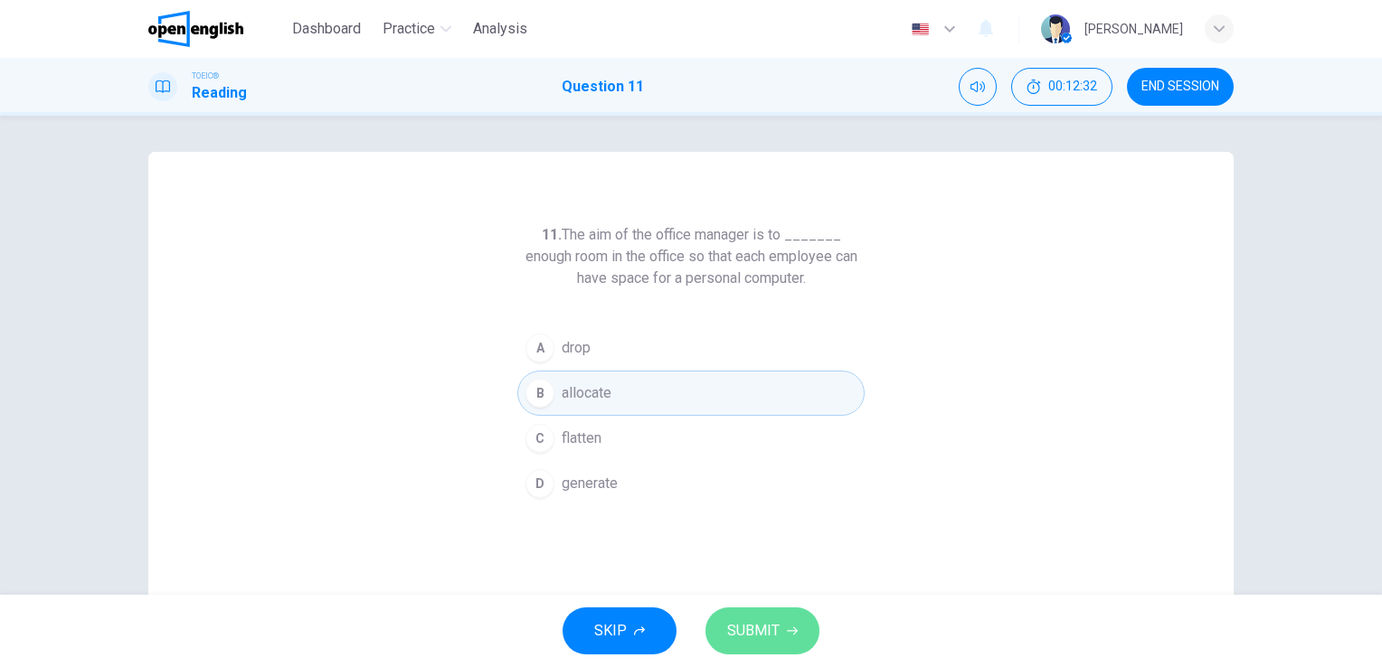
click at [750, 627] on span "SUBMIT" at bounding box center [753, 630] width 52 height 25
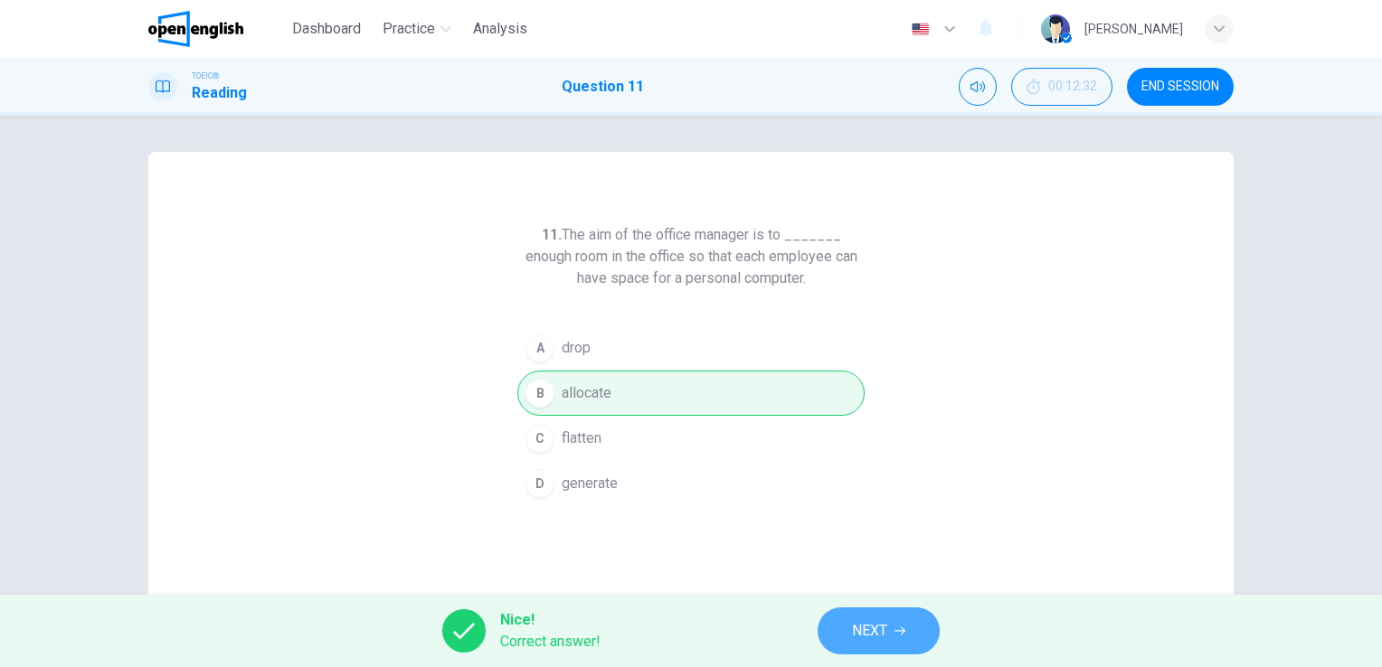
click at [856, 648] on button "NEXT" at bounding box center [878, 631] width 122 height 47
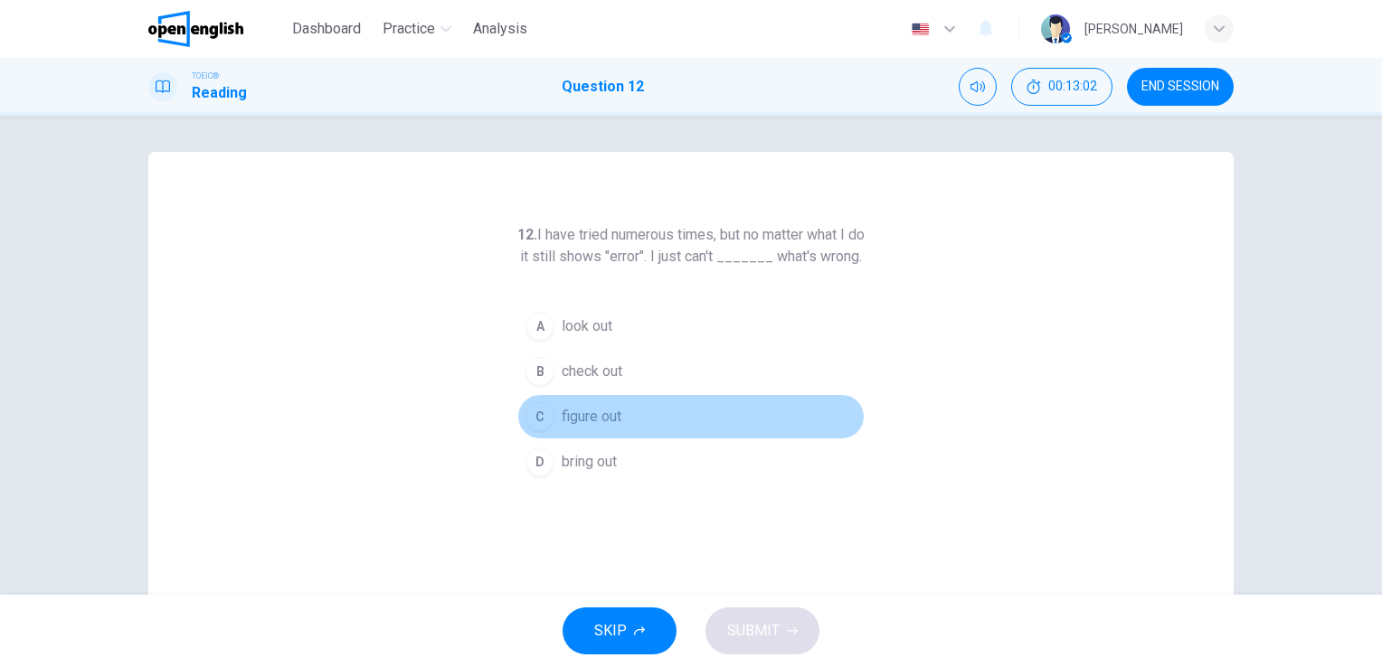
click at [525, 431] on div "C" at bounding box center [539, 416] width 29 height 29
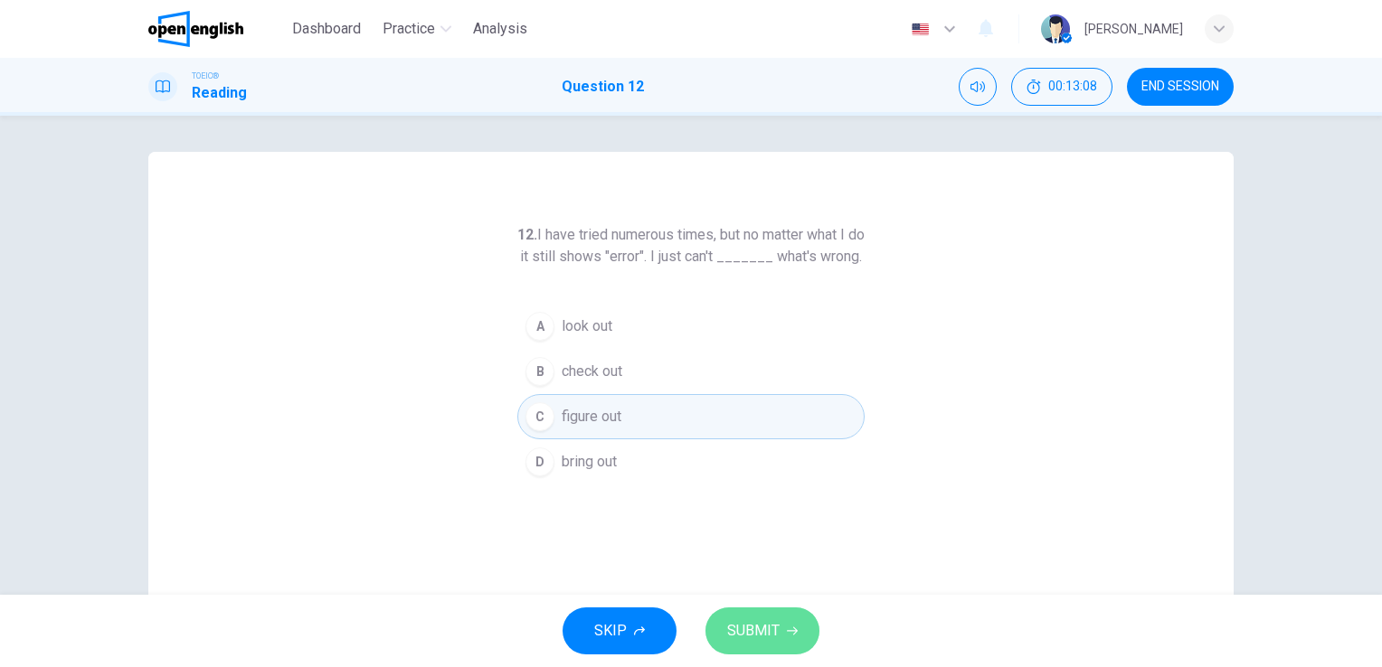
click at [768, 634] on span "SUBMIT" at bounding box center [753, 630] width 52 height 25
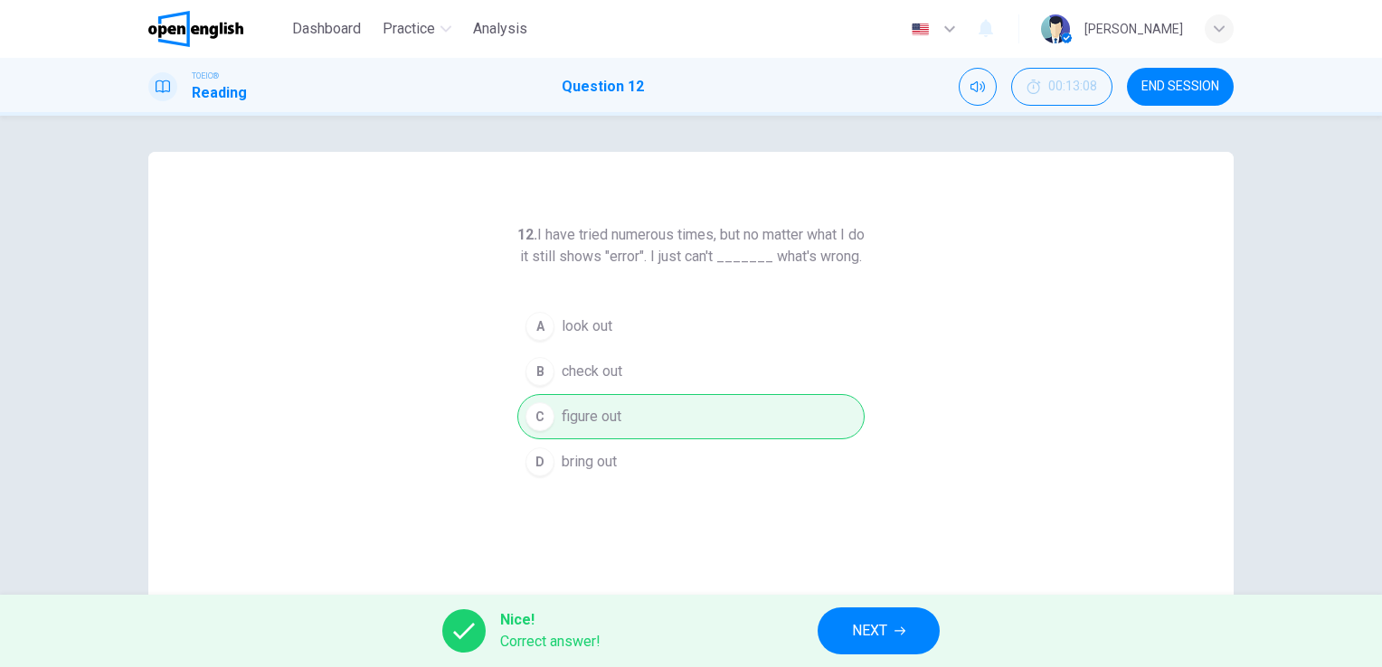
click at [886, 635] on span "NEXT" at bounding box center [869, 630] width 35 height 25
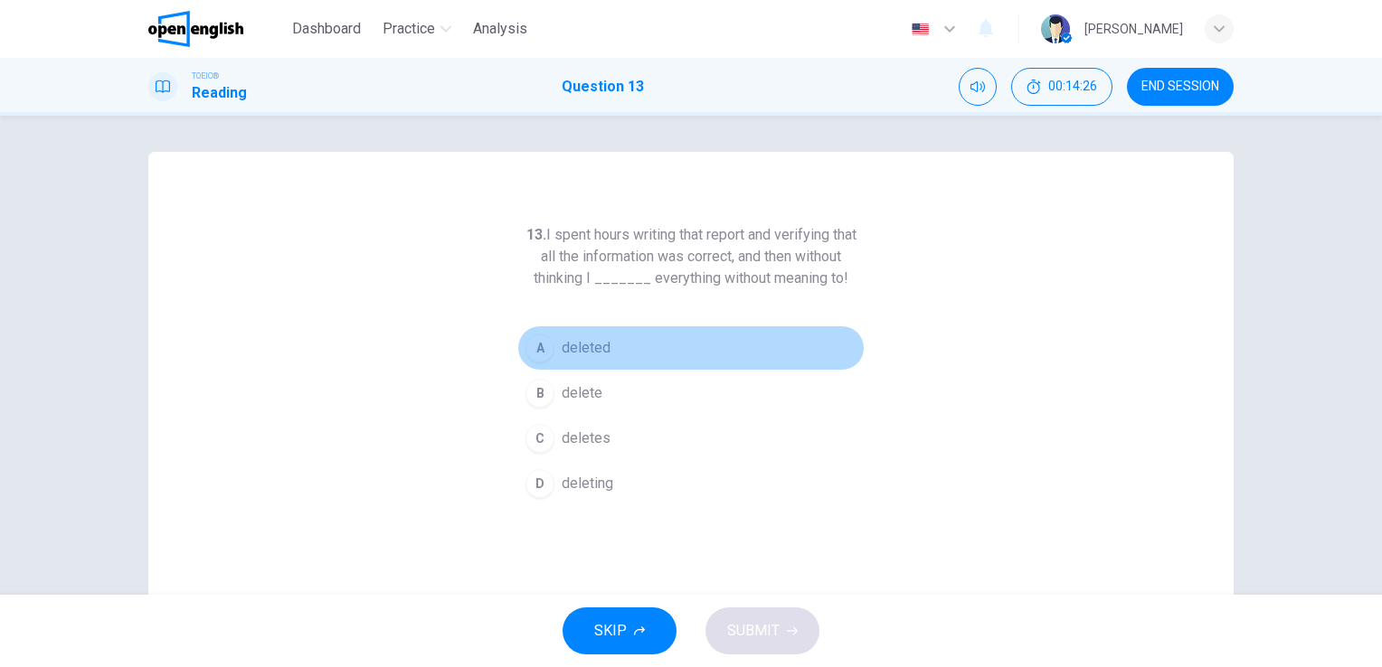
click at [532, 350] on div "A" at bounding box center [539, 348] width 29 height 29
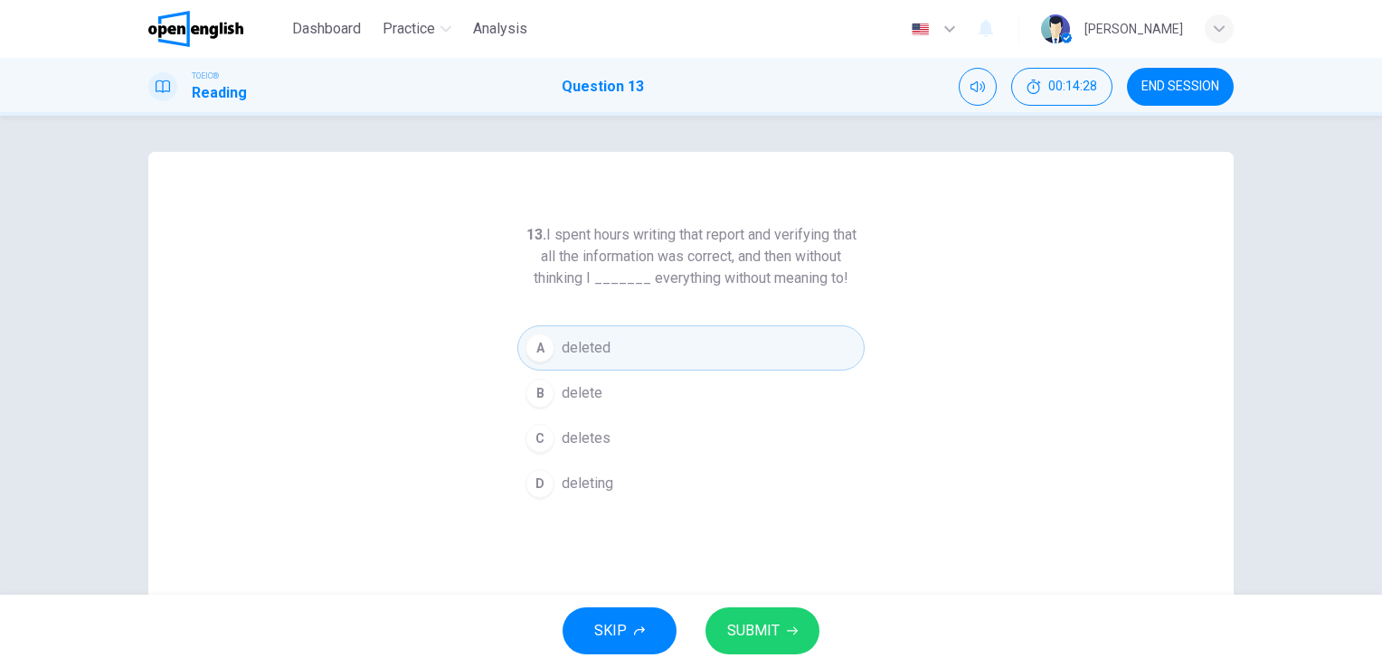
click at [763, 627] on span "SUBMIT" at bounding box center [753, 630] width 52 height 25
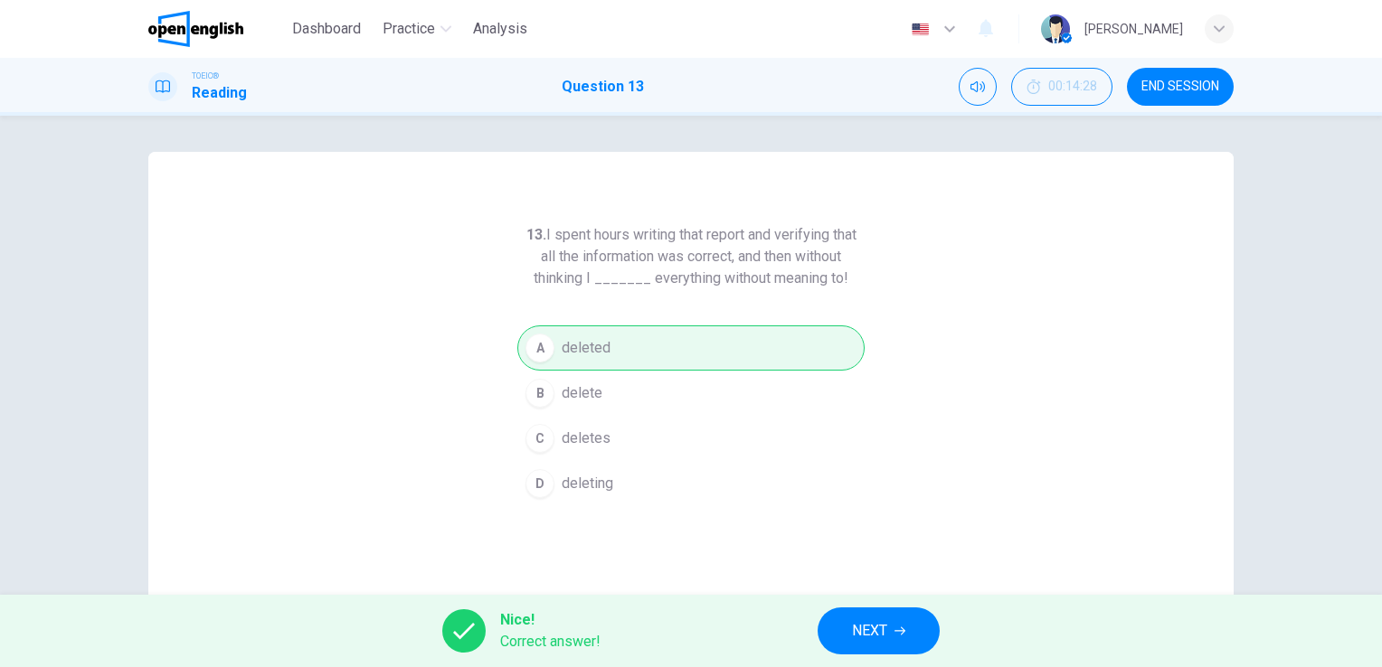
click at [854, 627] on span "NEXT" at bounding box center [869, 630] width 35 height 25
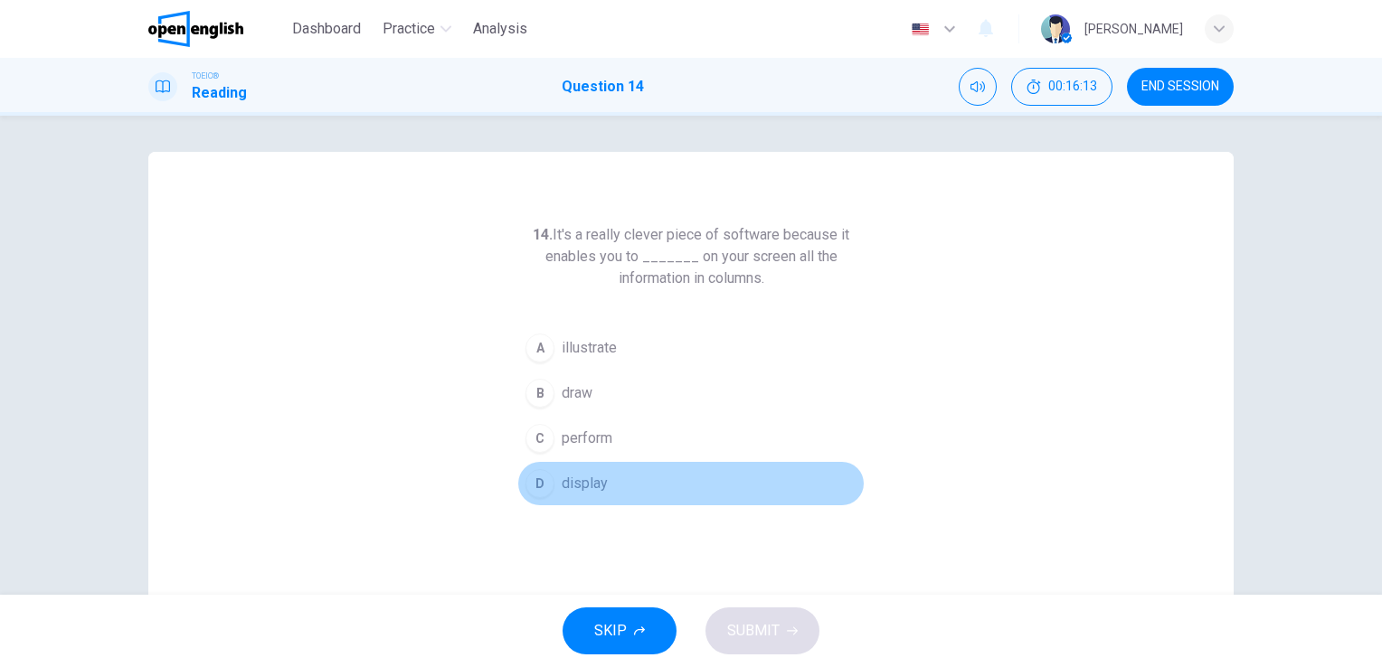
click at [535, 486] on div "D" at bounding box center [539, 483] width 29 height 29
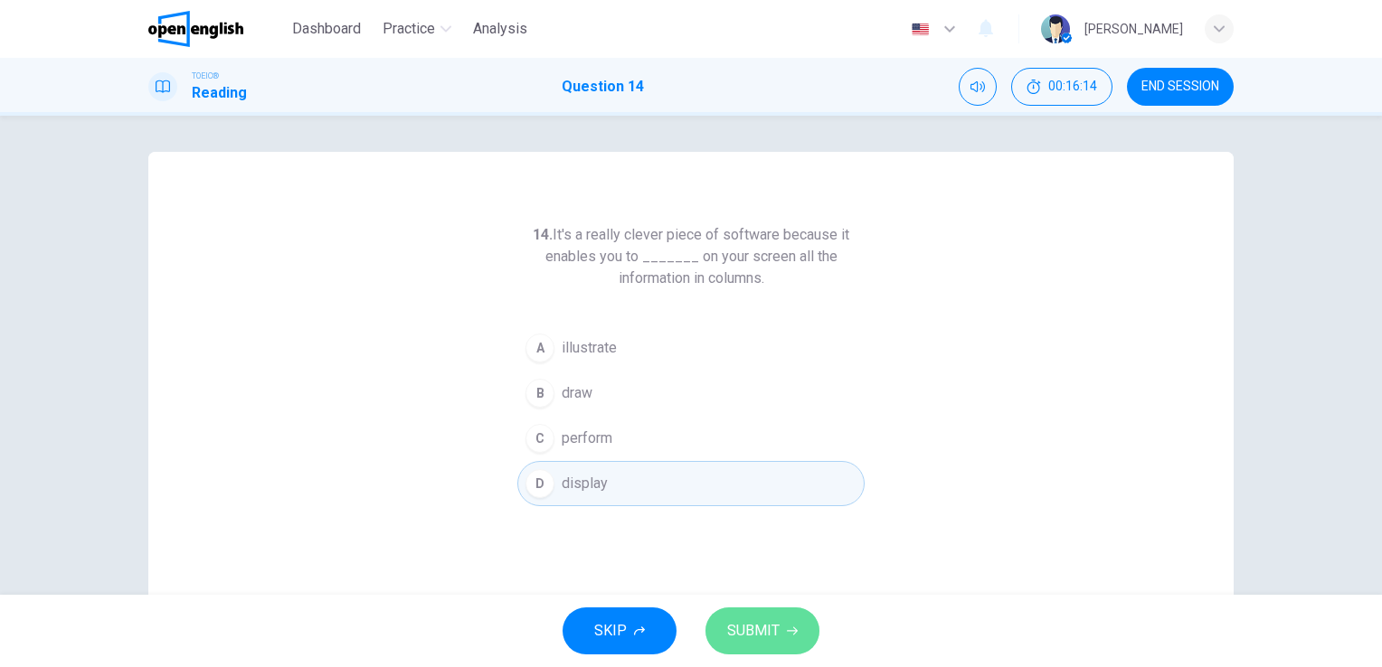
click at [733, 629] on span "SUBMIT" at bounding box center [753, 630] width 52 height 25
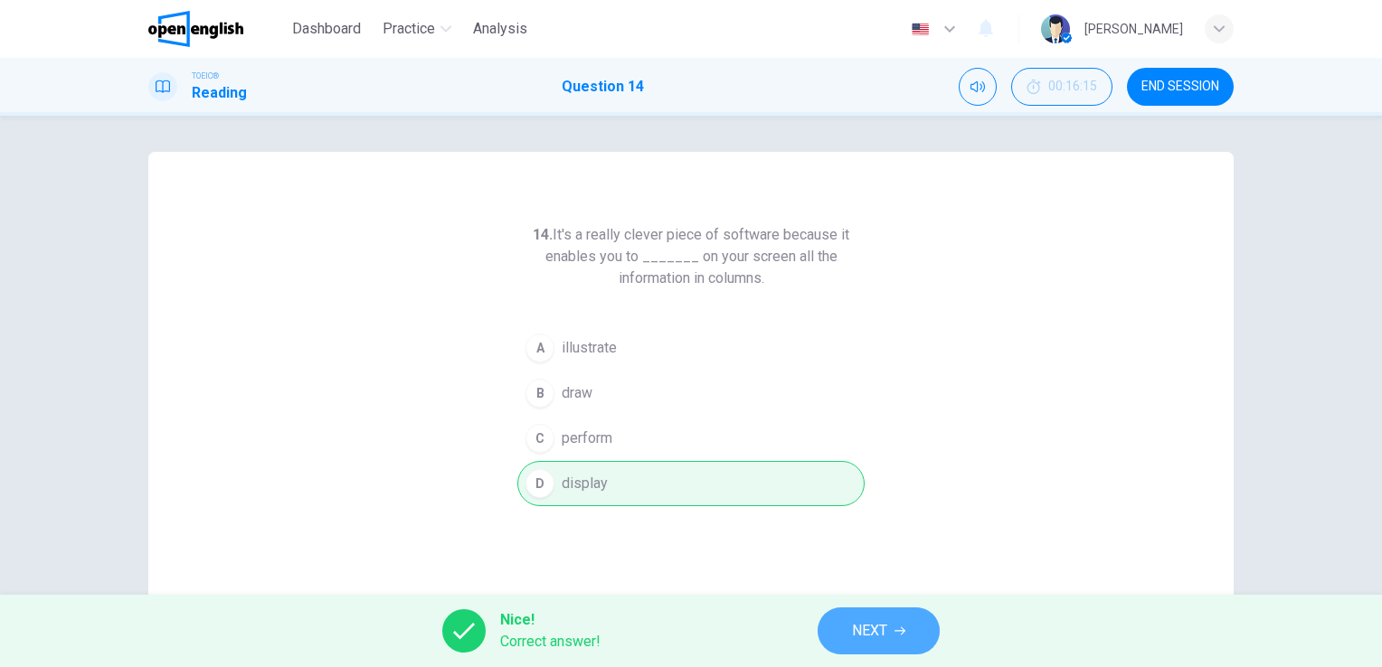
click at [906, 626] on button "NEXT" at bounding box center [878, 631] width 122 height 47
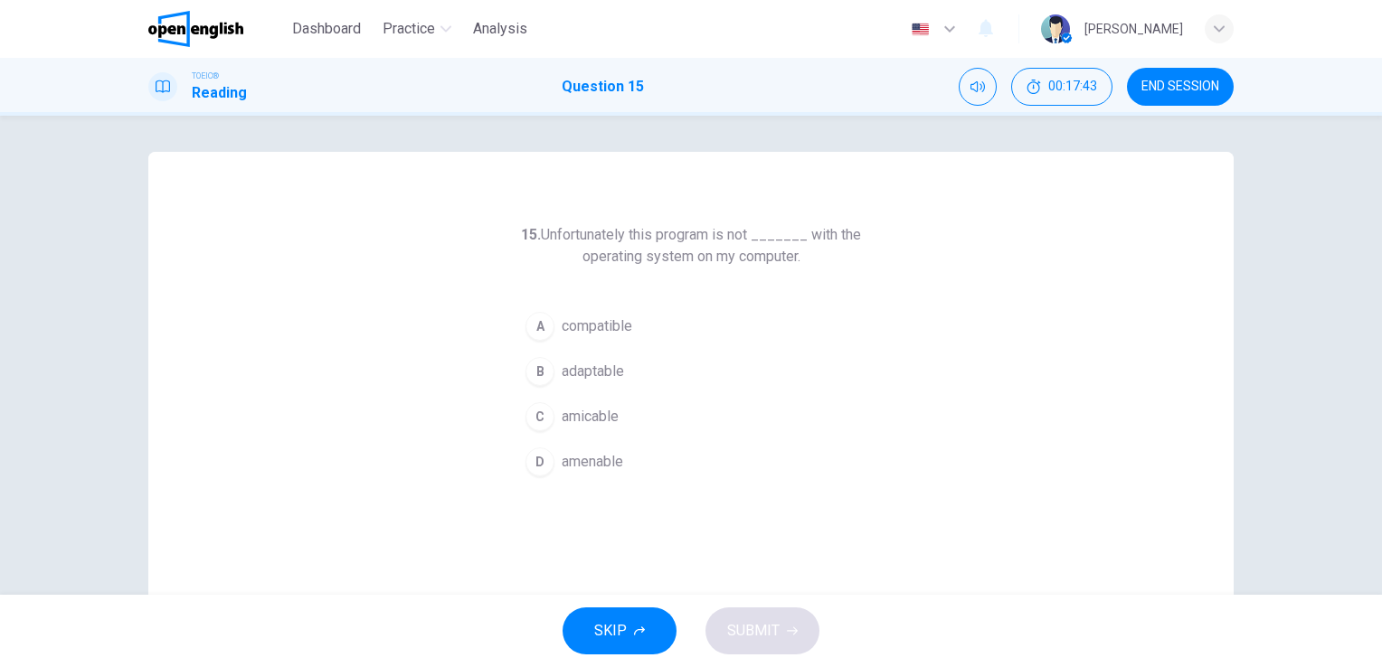
click at [533, 328] on div "A" at bounding box center [539, 326] width 29 height 29
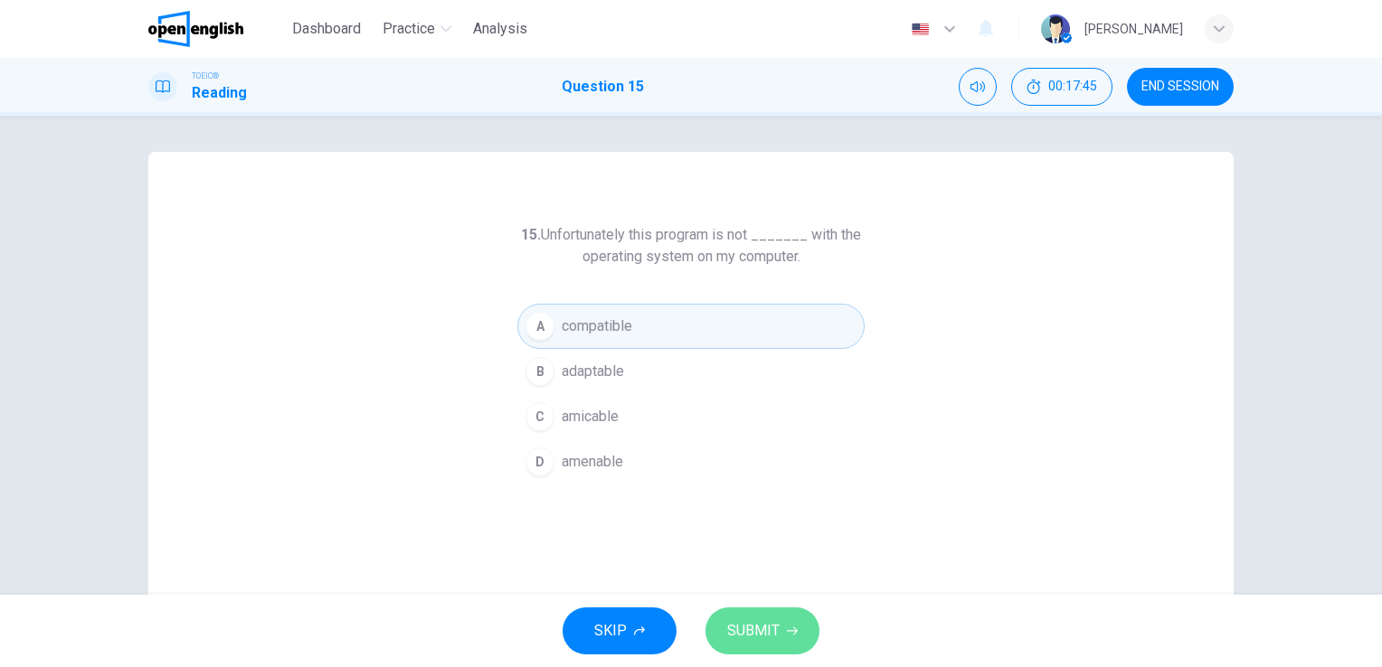
click at [758, 631] on span "SUBMIT" at bounding box center [753, 630] width 52 height 25
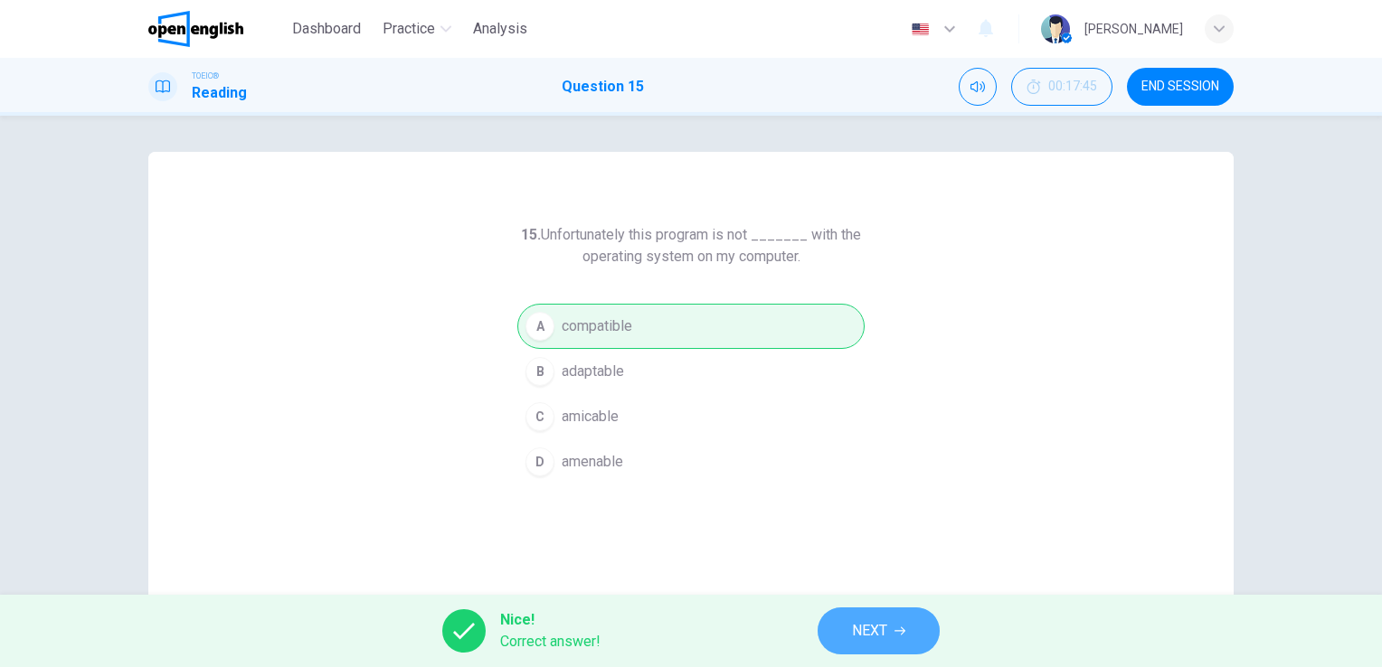
click at [867, 624] on span "NEXT" at bounding box center [869, 630] width 35 height 25
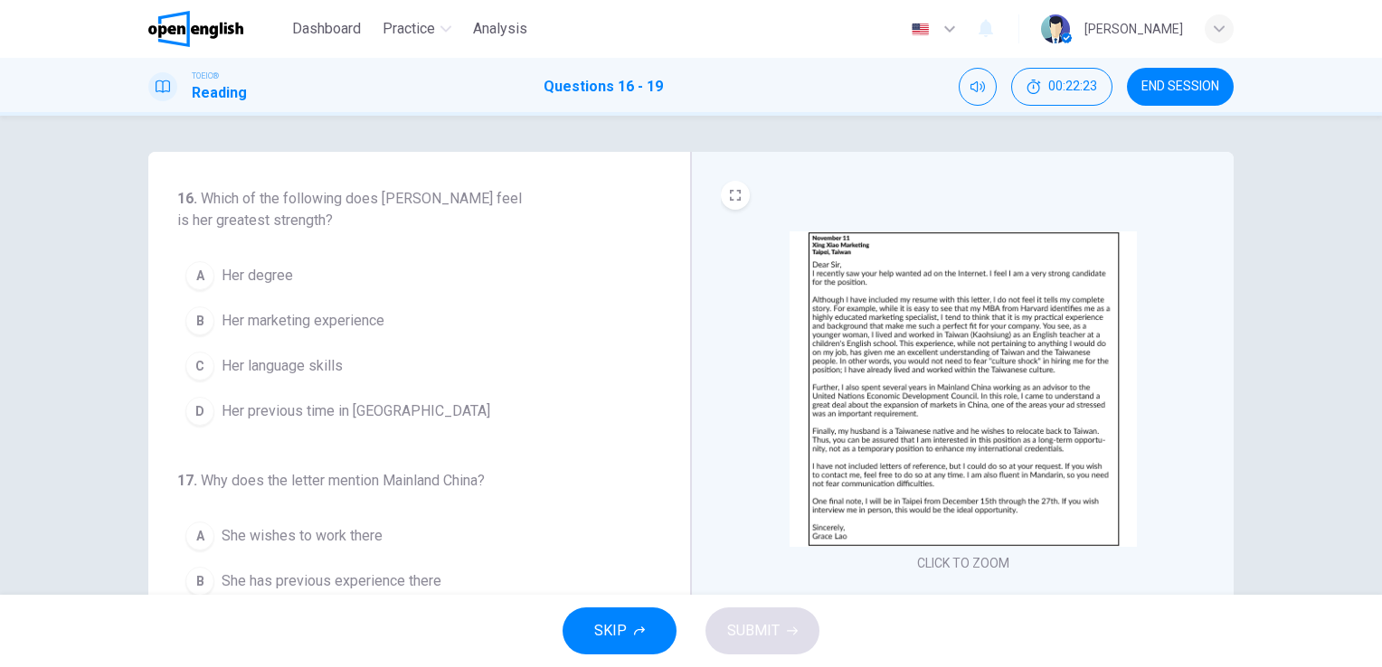
click at [867, 624] on div "SKIP SUBMIT" at bounding box center [691, 631] width 1382 height 72
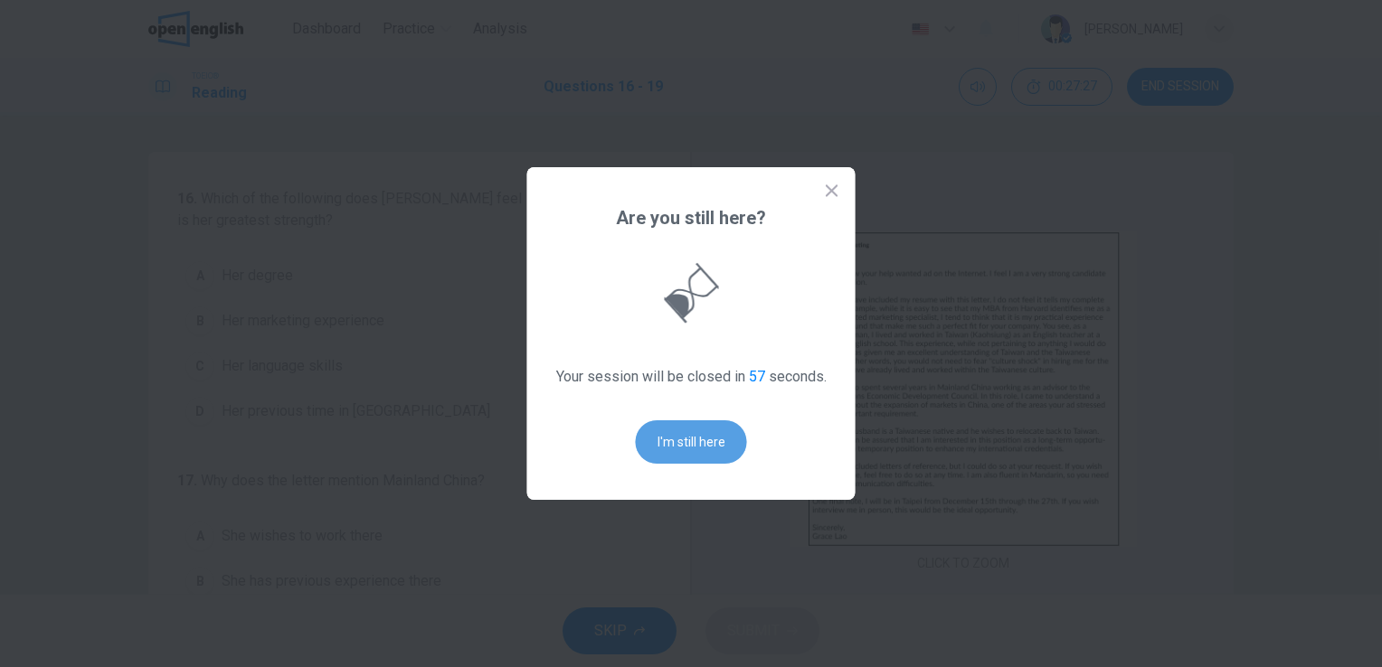
click at [673, 440] on button "I'm still here" at bounding box center [691, 441] width 111 height 43
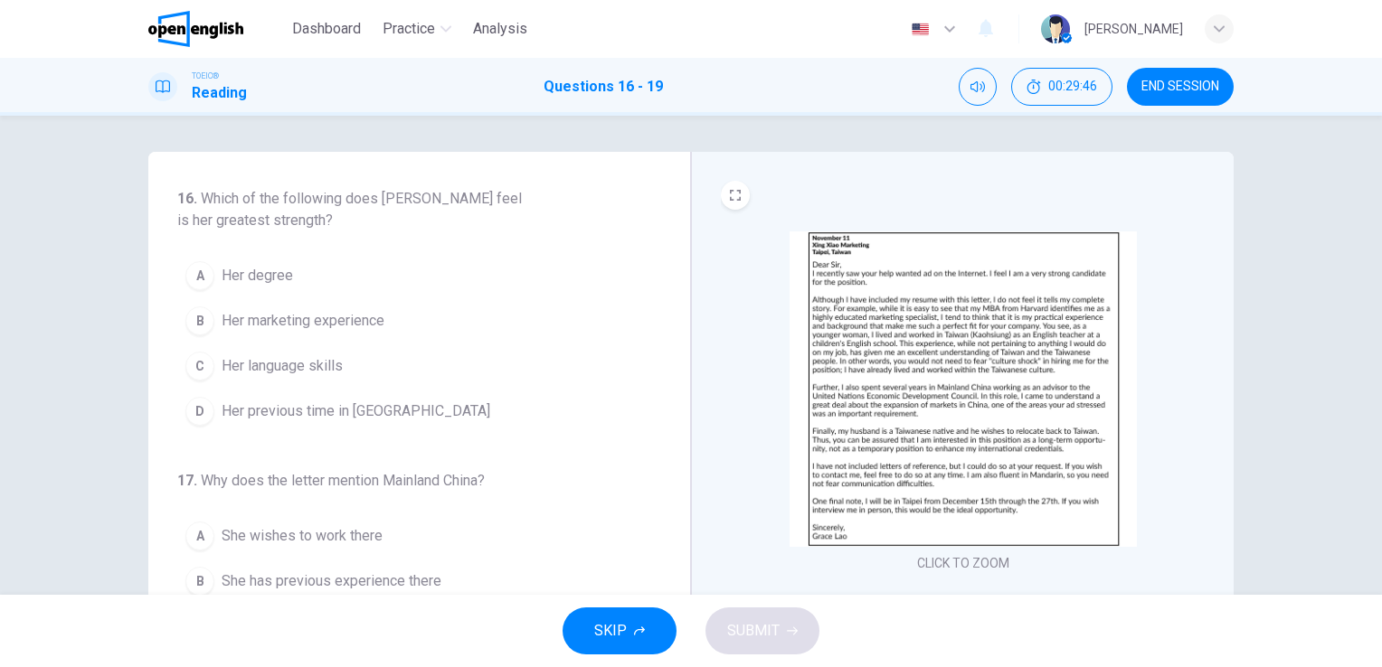
click at [336, 329] on span "Her marketing experience" at bounding box center [303, 321] width 163 height 22
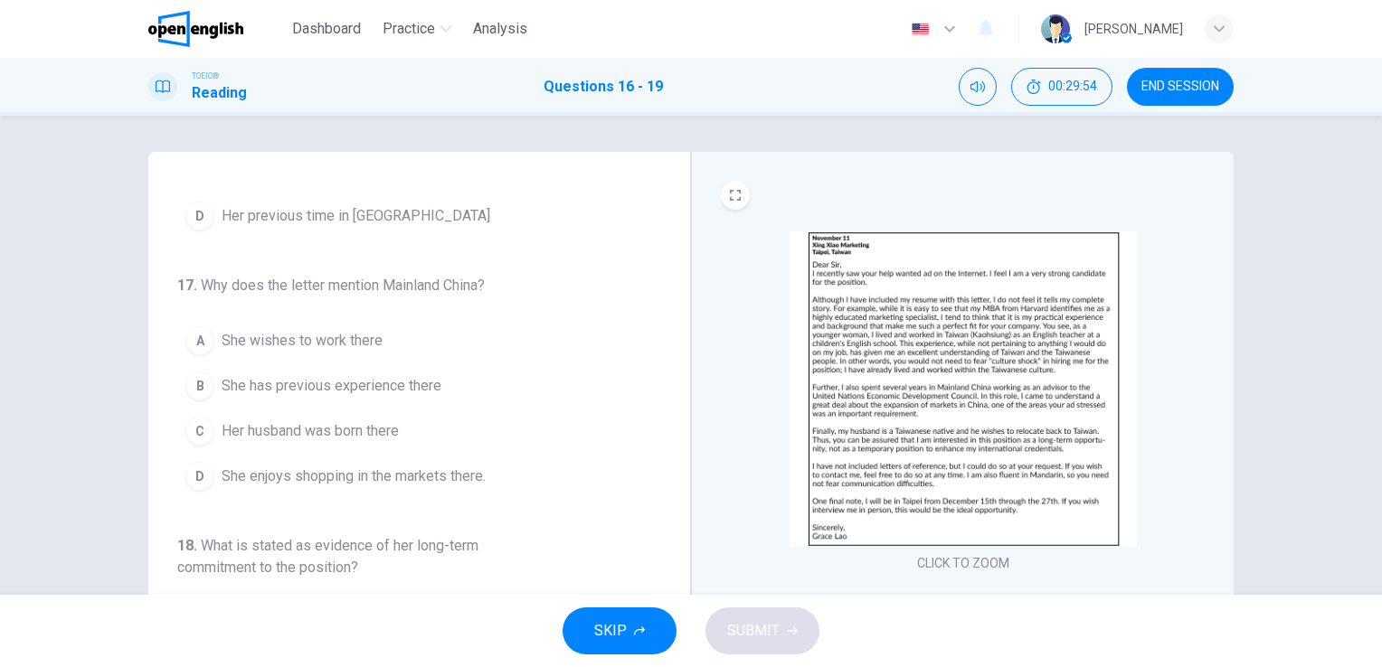
scroll to position [197, 0]
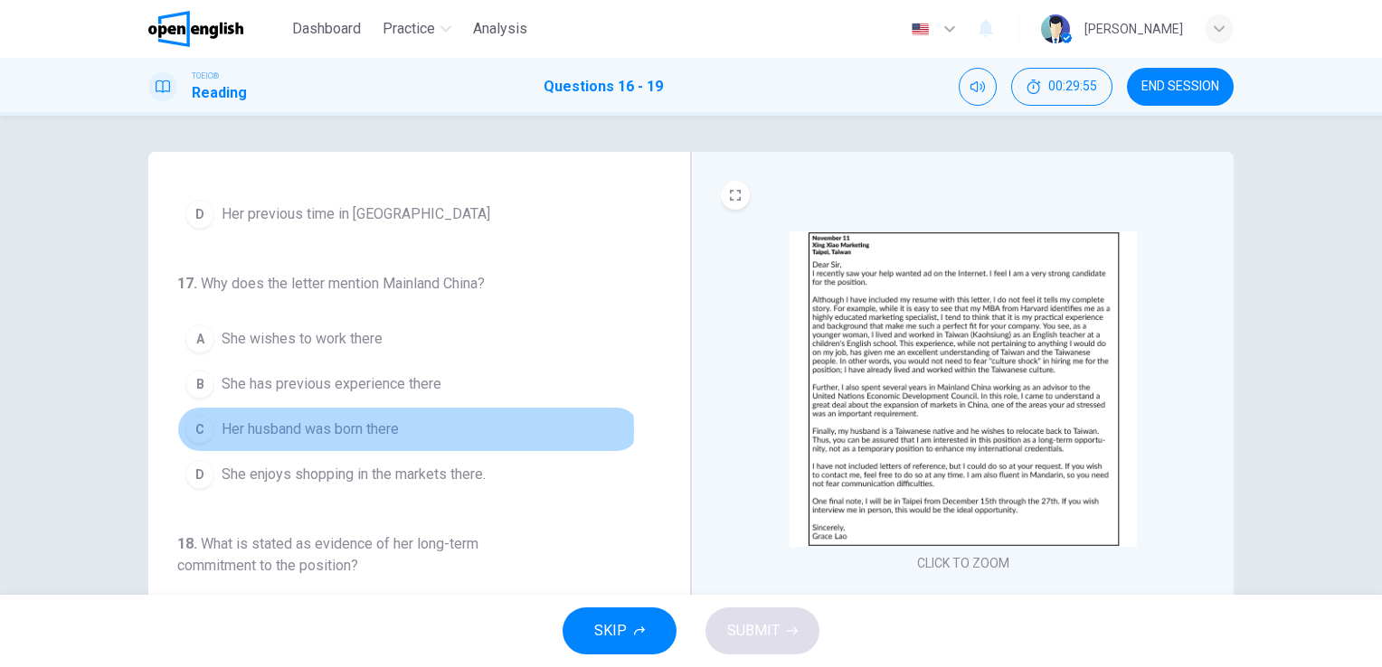
click at [401, 427] on button "C Her husband was born there" at bounding box center [408, 429] width 462 height 45
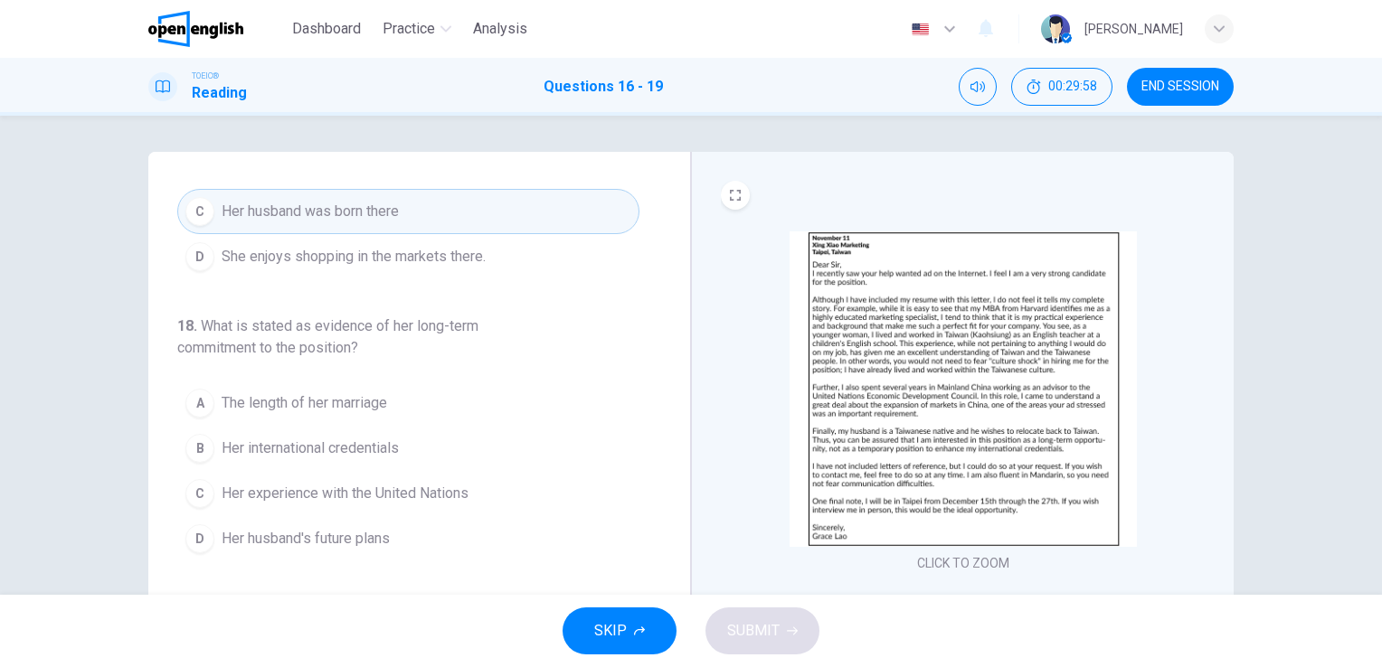
scroll to position [416, 0]
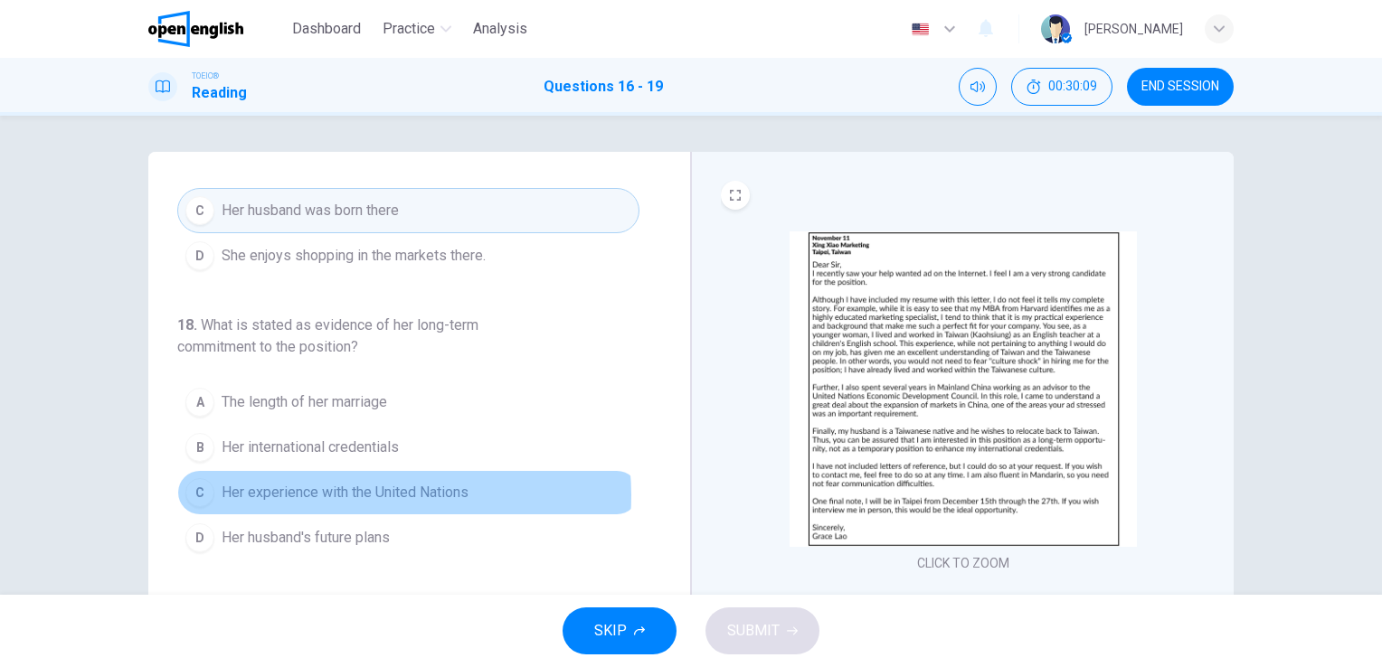
click at [374, 492] on span "Her experience with the United Nations" at bounding box center [345, 493] width 247 height 22
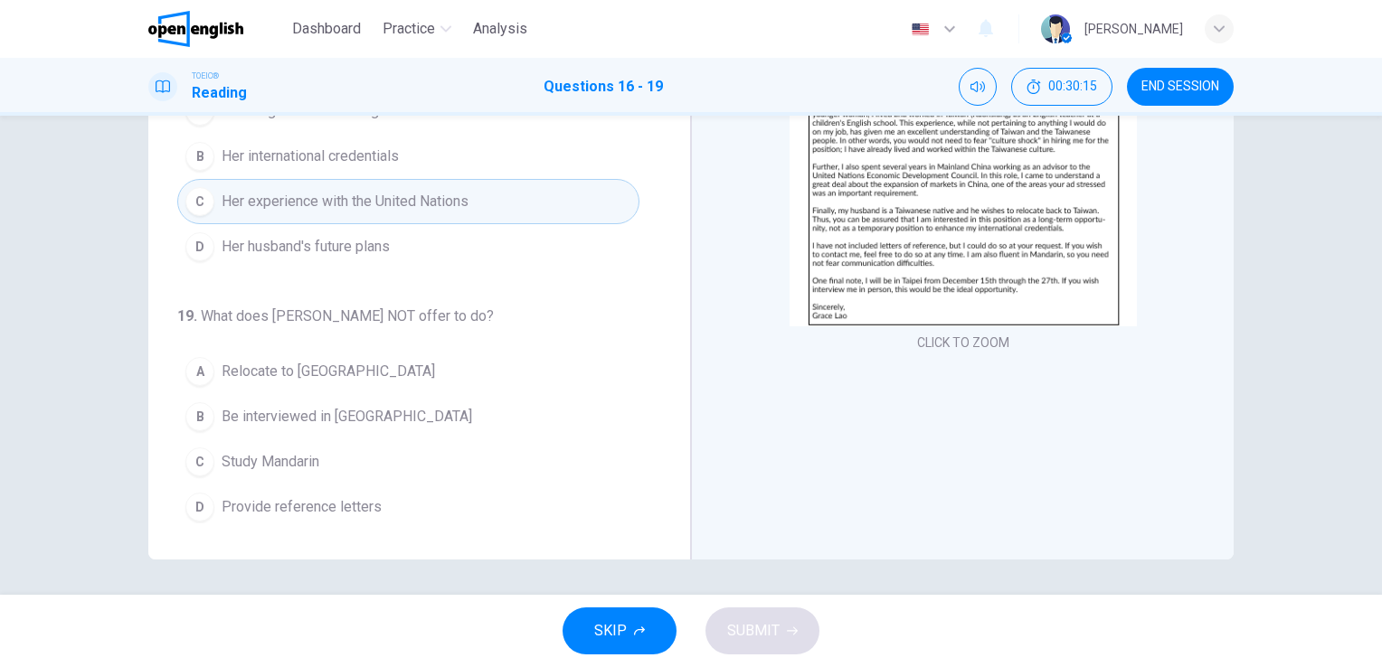
scroll to position [221, 0]
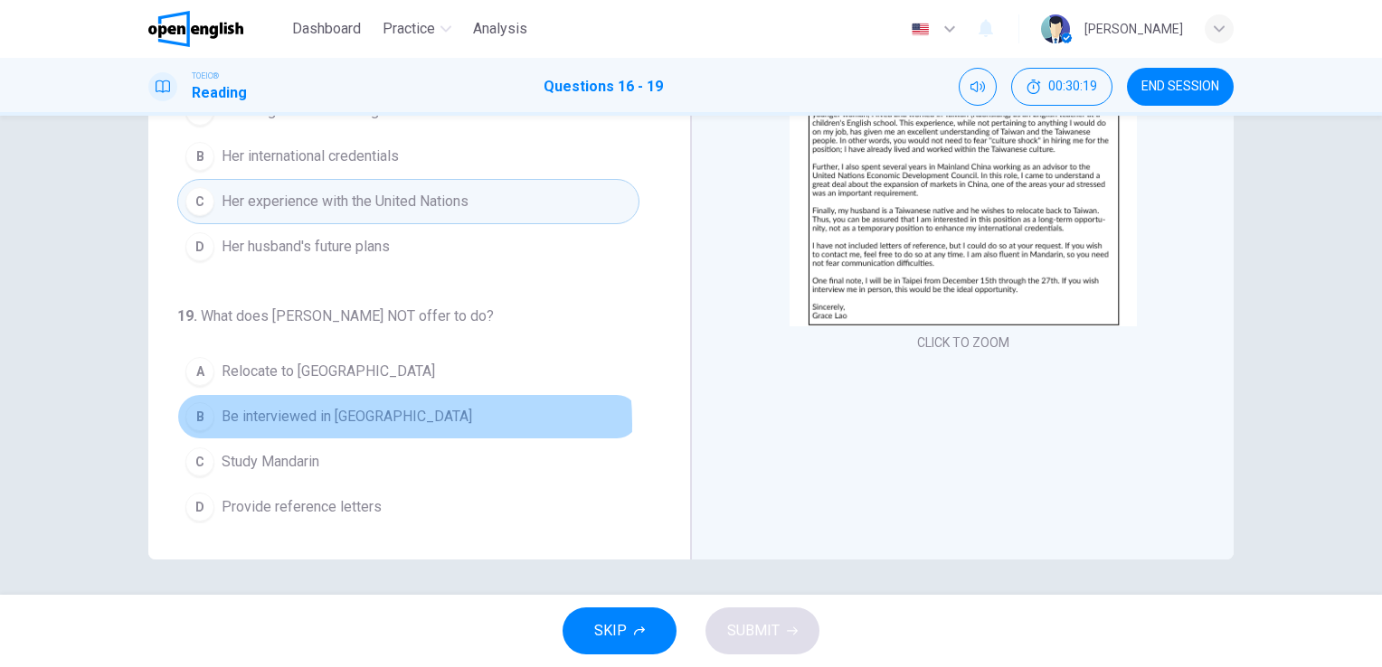
click at [323, 418] on span "Be interviewed in [GEOGRAPHIC_DATA]" at bounding box center [347, 417] width 250 height 22
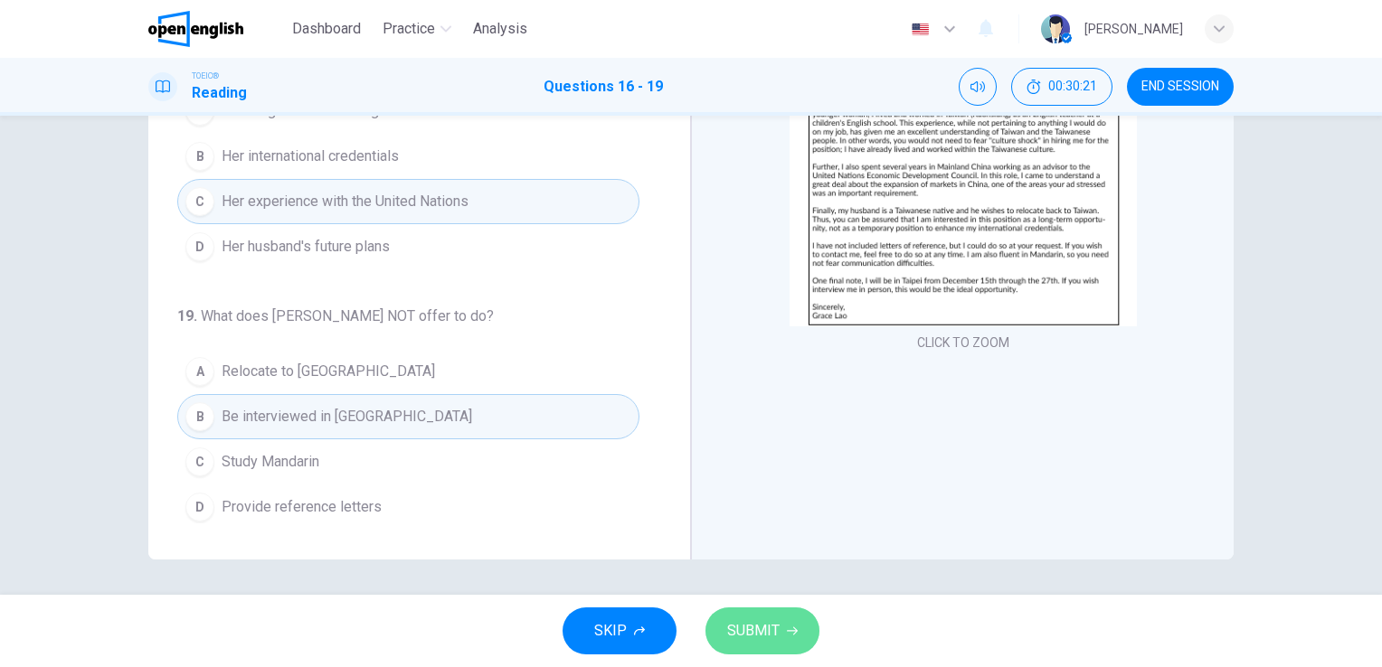
click at [758, 609] on button "SUBMIT" at bounding box center [762, 631] width 114 height 47
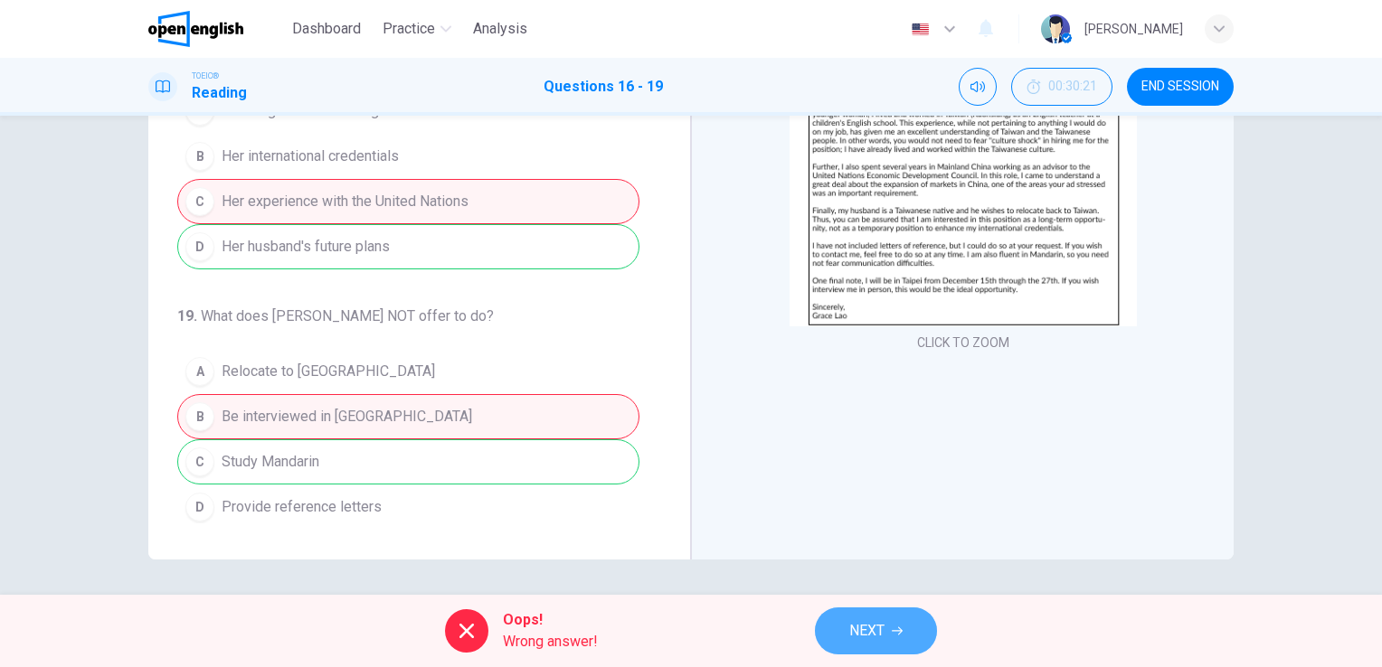
click at [890, 638] on button "NEXT" at bounding box center [876, 631] width 122 height 47
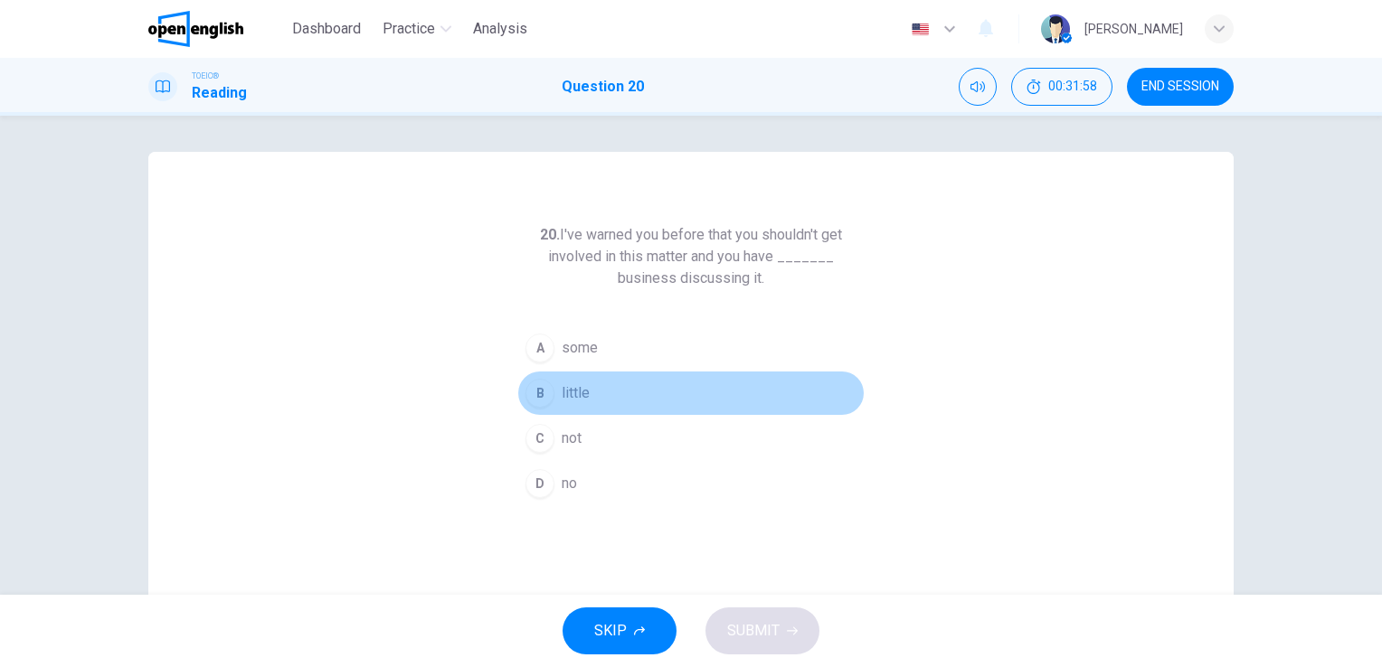
click at [534, 395] on div "B" at bounding box center [539, 393] width 29 height 29
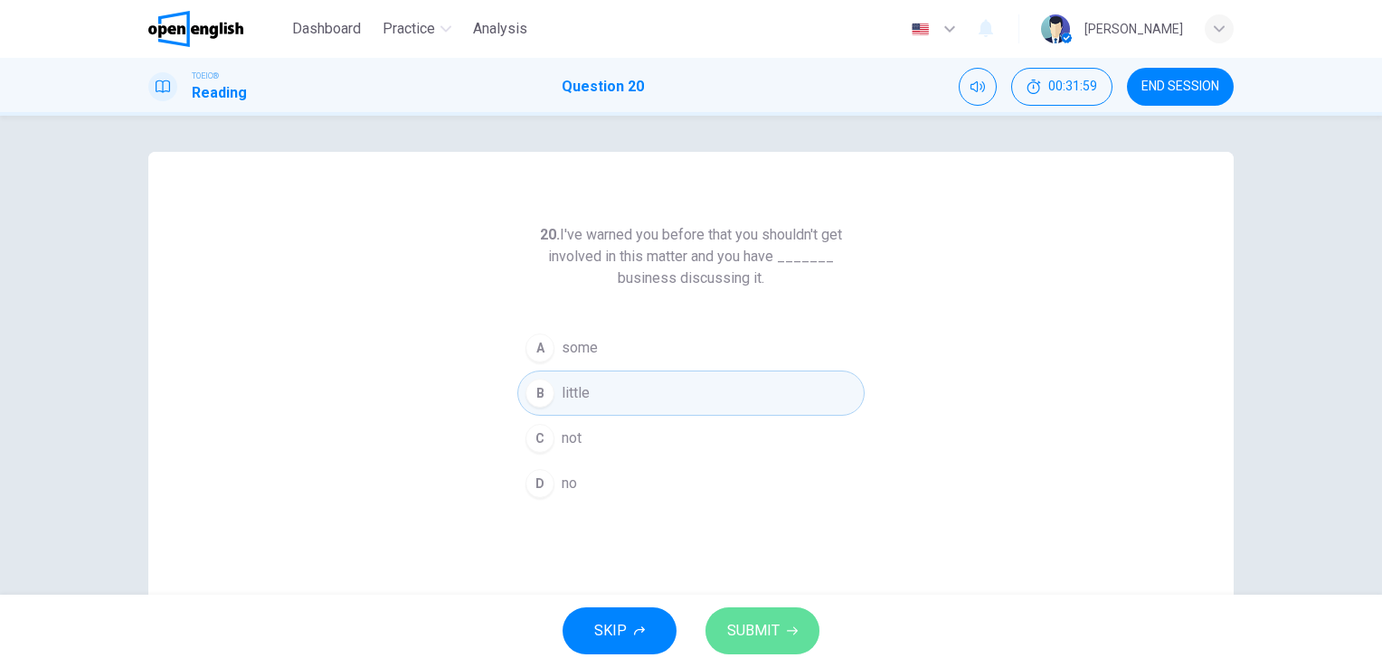
click at [757, 637] on span "SUBMIT" at bounding box center [753, 630] width 52 height 25
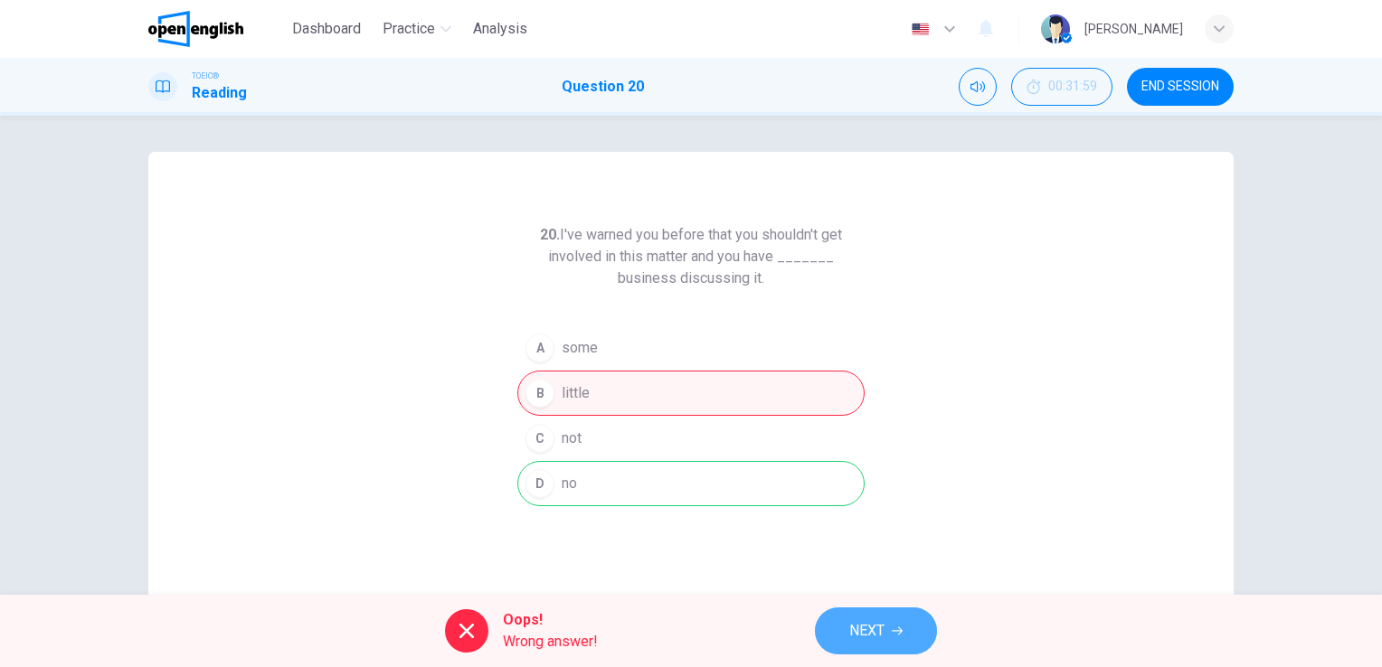
click at [872, 637] on span "NEXT" at bounding box center [866, 630] width 35 height 25
